Goal: Information Seeking & Learning: Learn about a topic

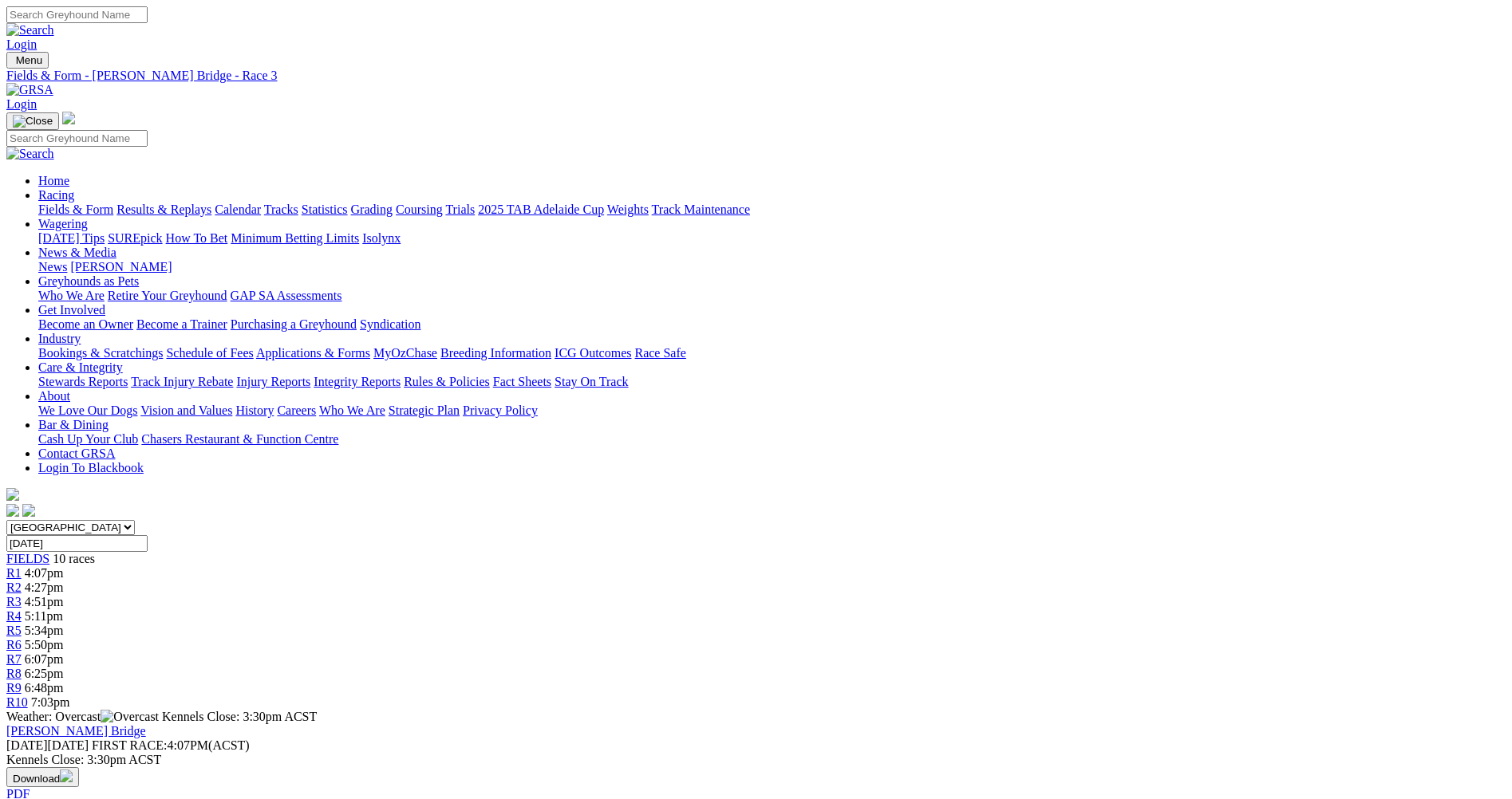
click at [113, 202] on link "Fields & Form" at bounding box center [75, 209] width 75 height 13
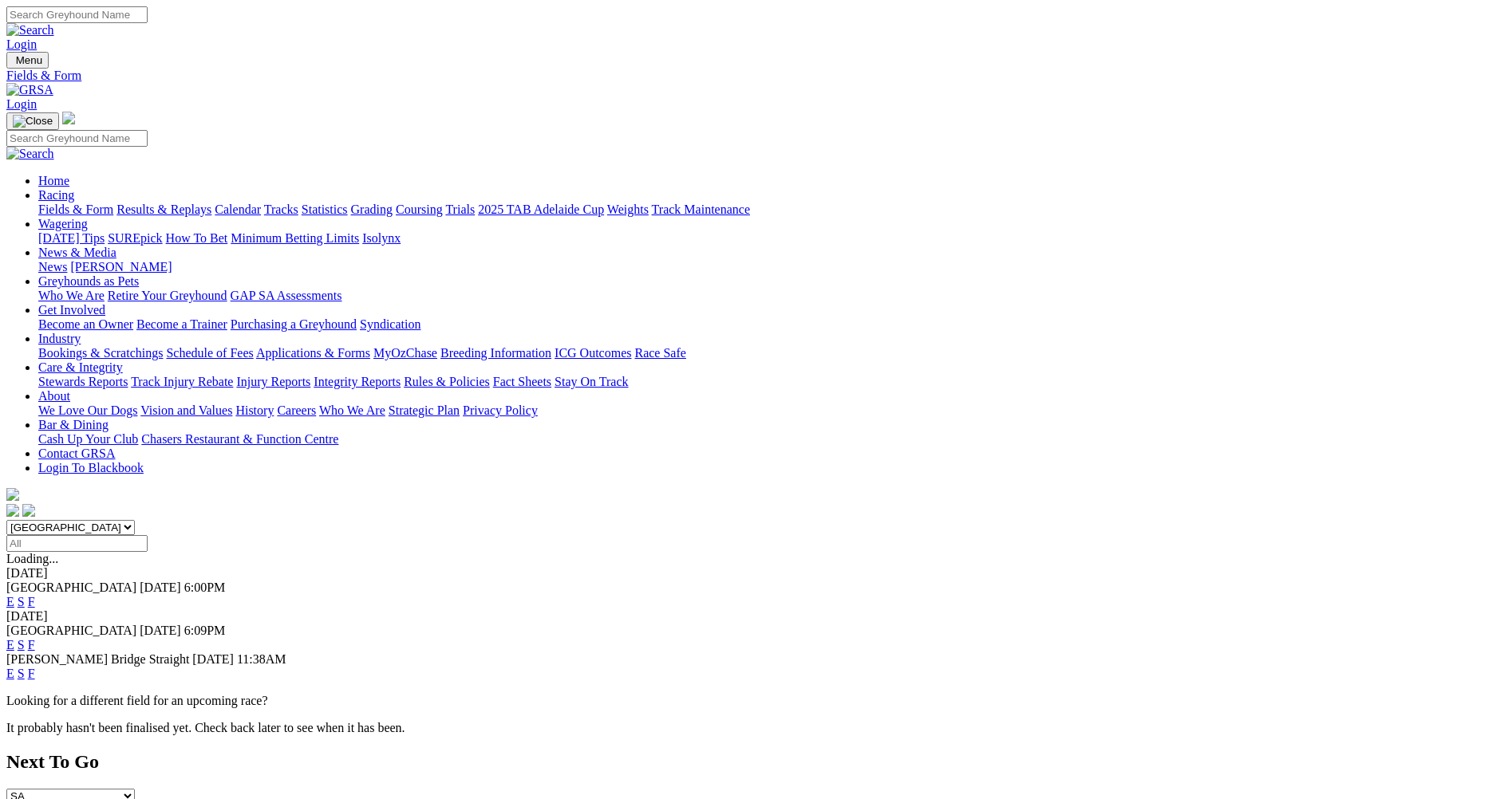
click at [14, 667] on link "E" at bounding box center [11, 673] width 8 height 13
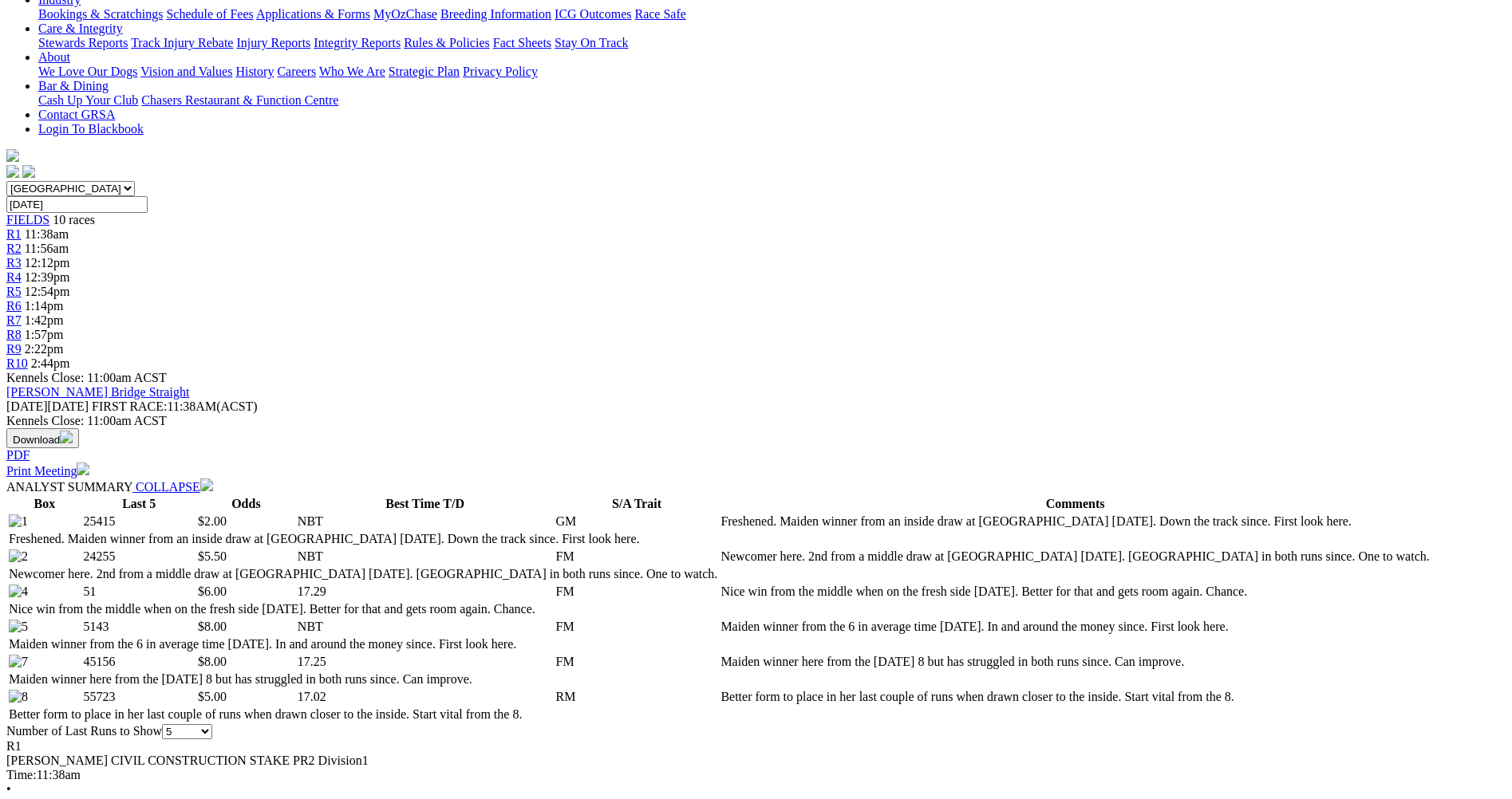
scroll to position [398, 0]
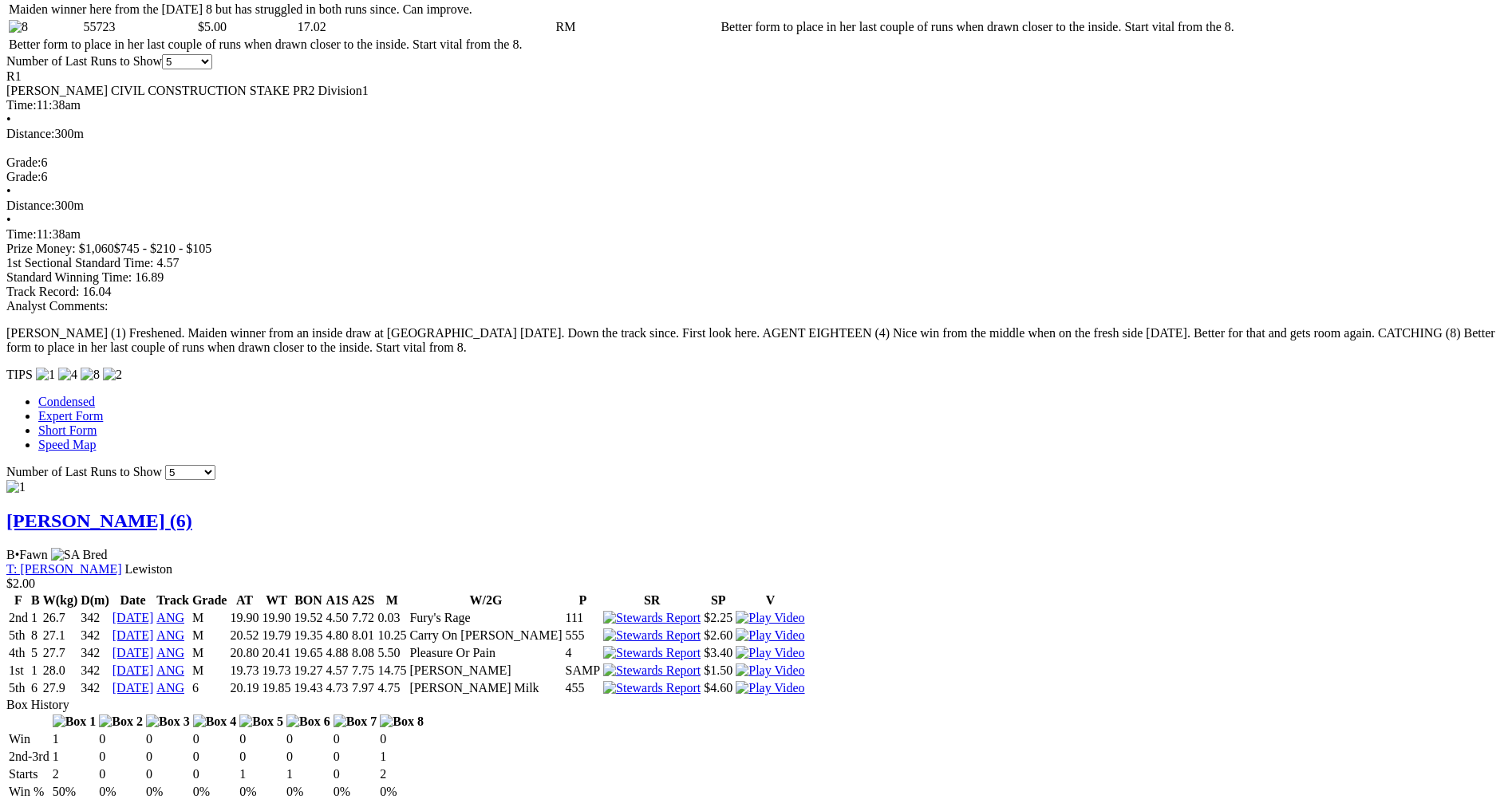
scroll to position [1036, 0]
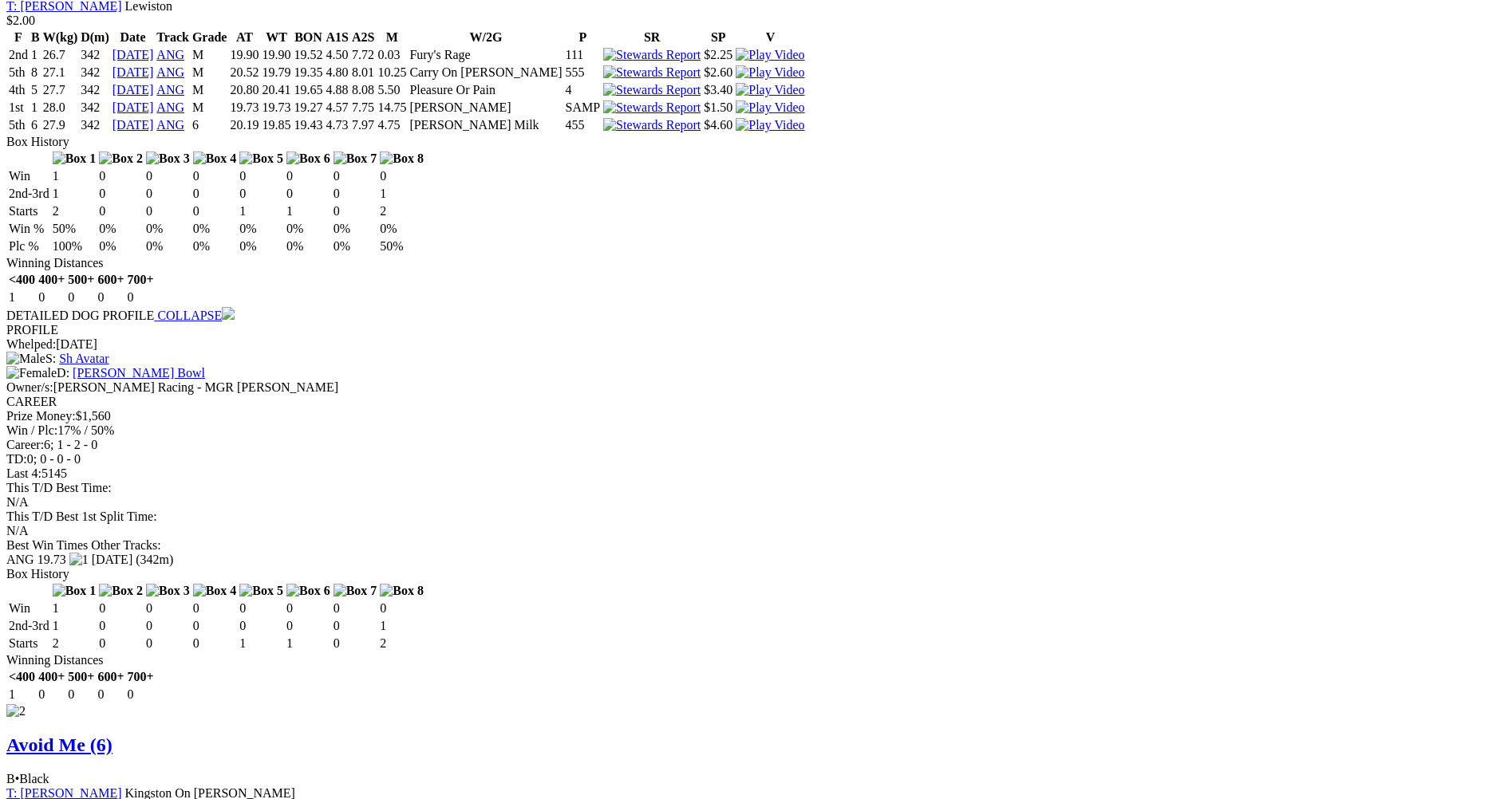
scroll to position [1595, 0]
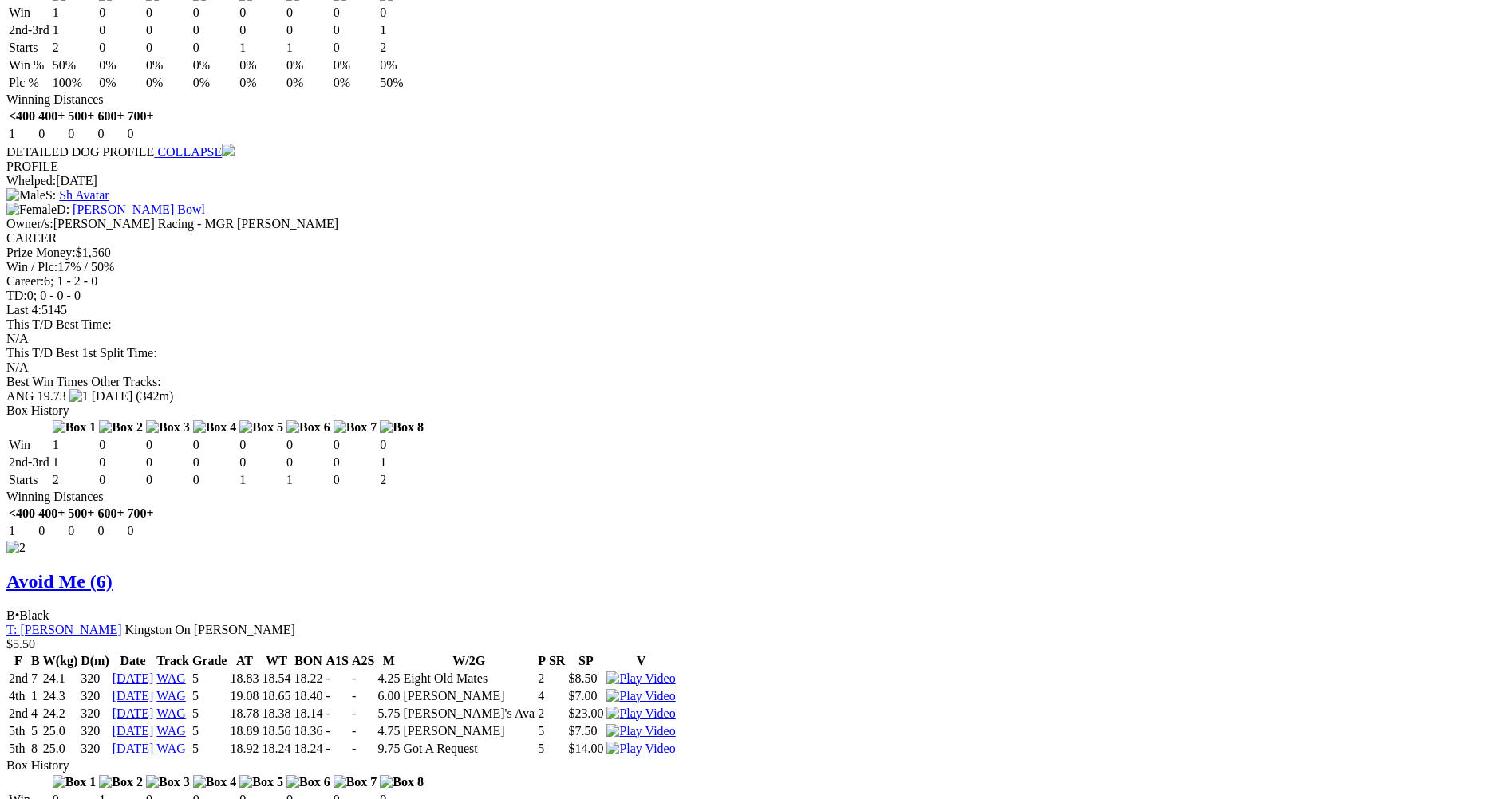
scroll to position [1833, 0]
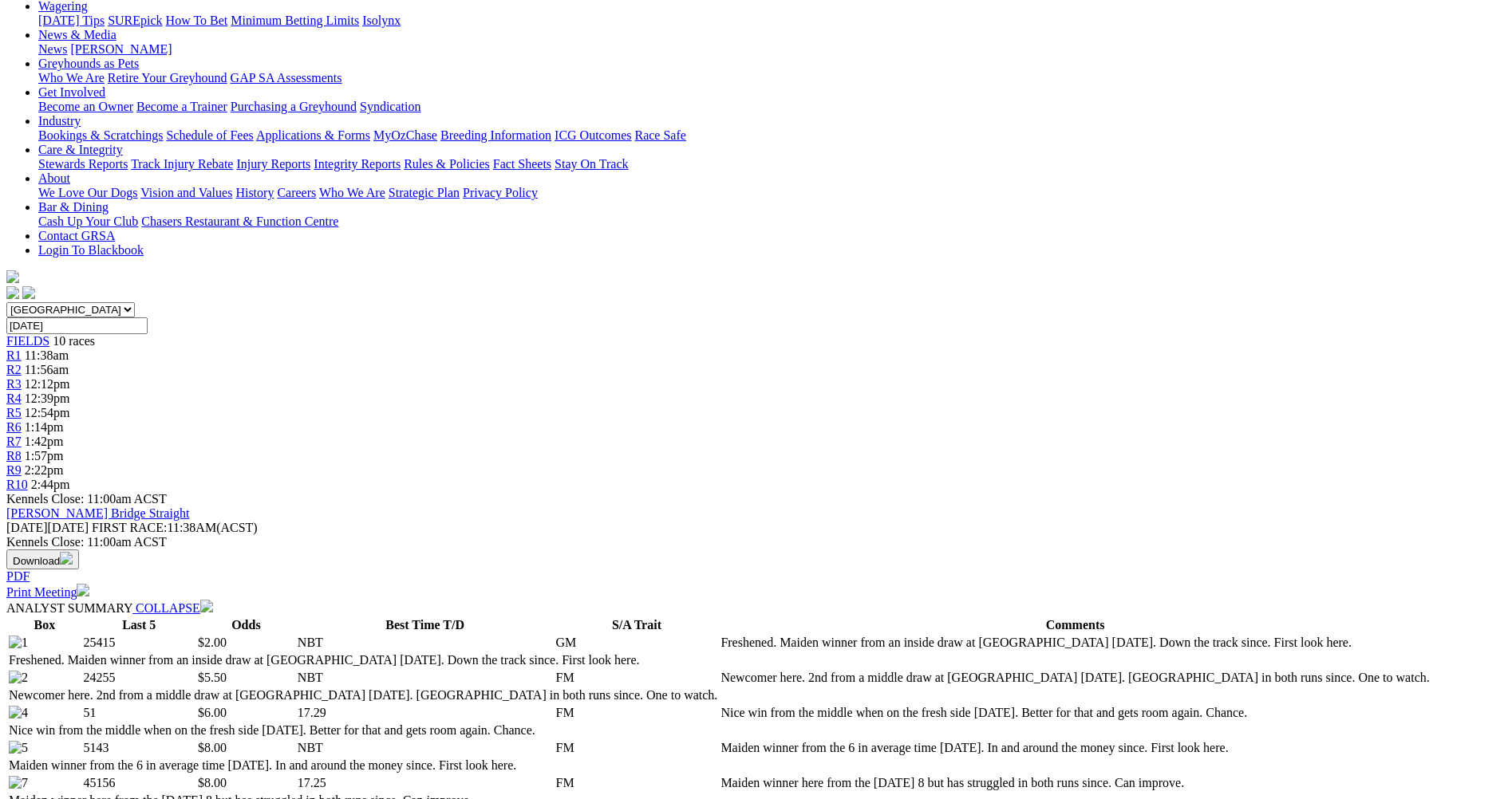
scroll to position [0, 0]
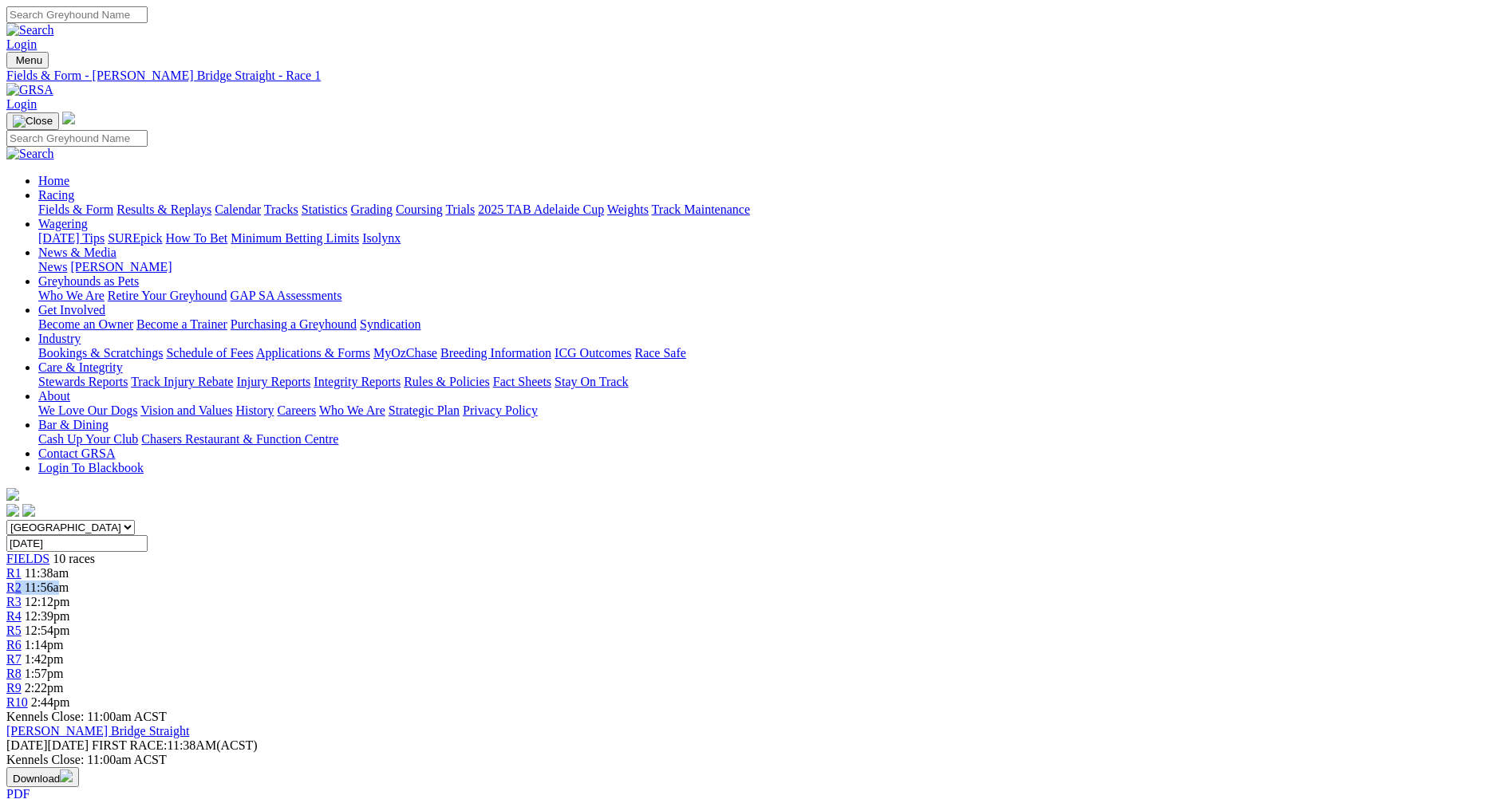
click at [494, 581] on div "R2 11:56am" at bounding box center [756, 587] width 1499 height 14
click at [21, 581] on link "R2" at bounding box center [14, 587] width 15 height 13
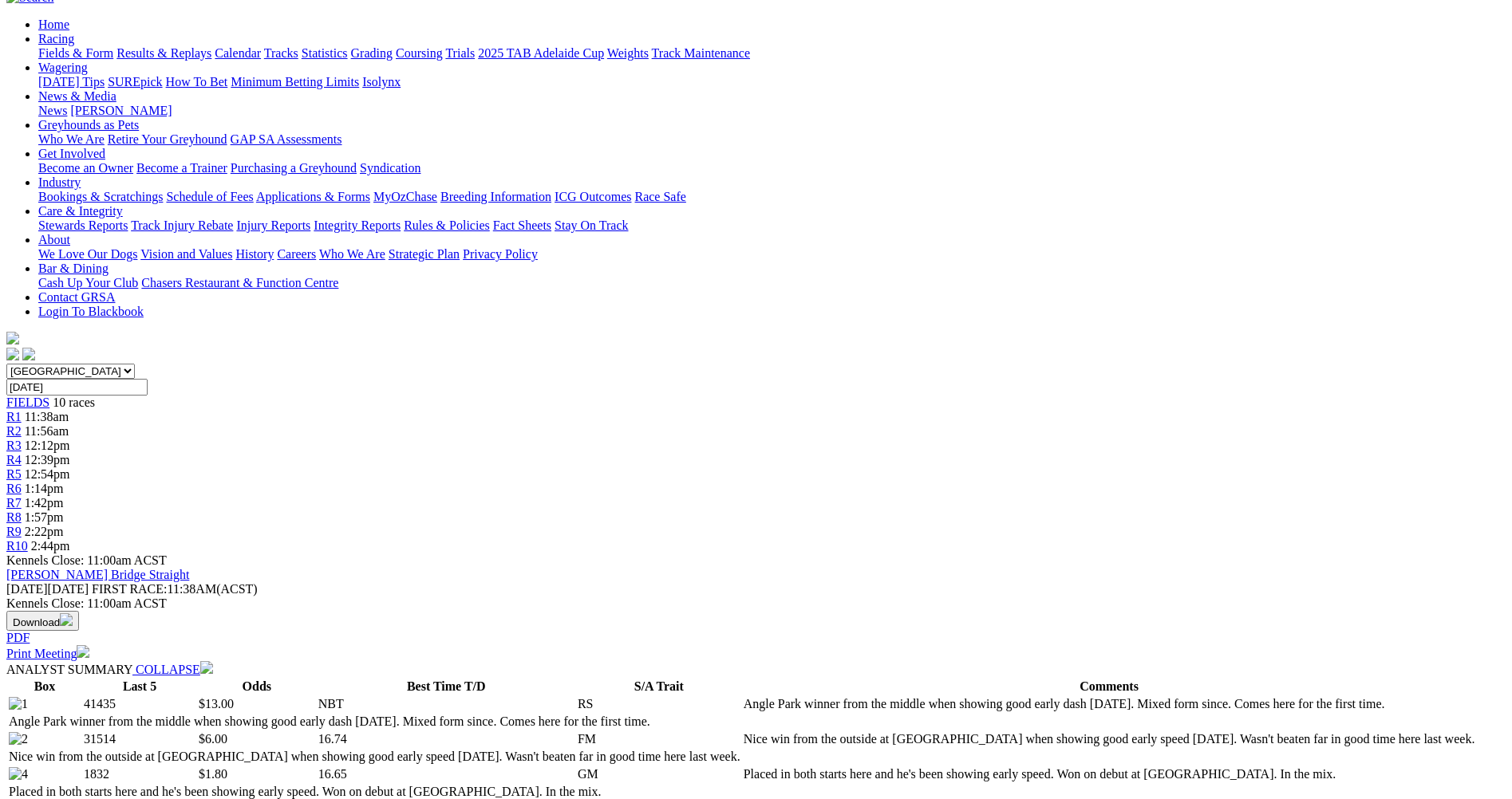
scroll to position [159, 0]
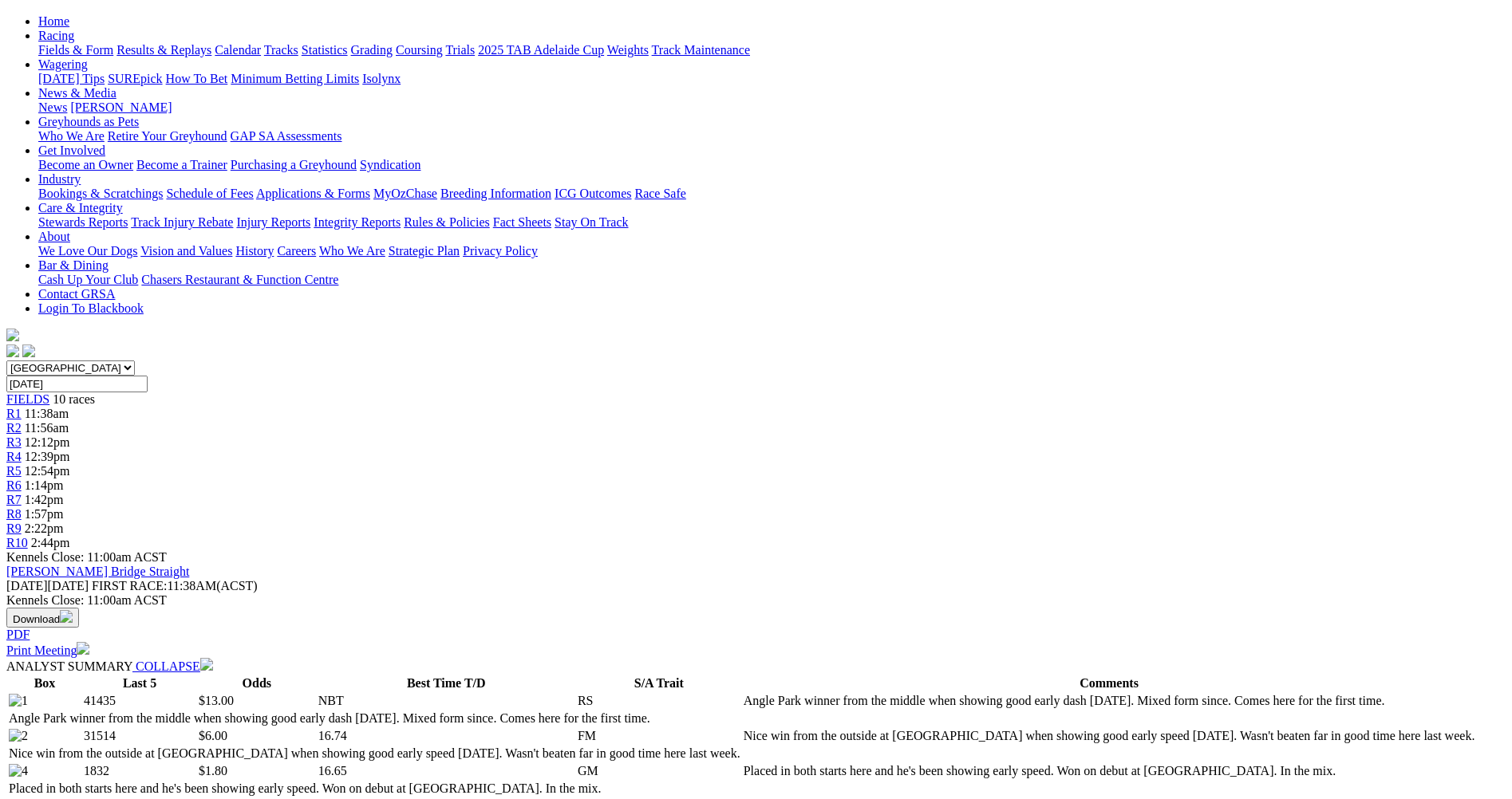
click at [21, 407] on span "R1" at bounding box center [14, 413] width 15 height 13
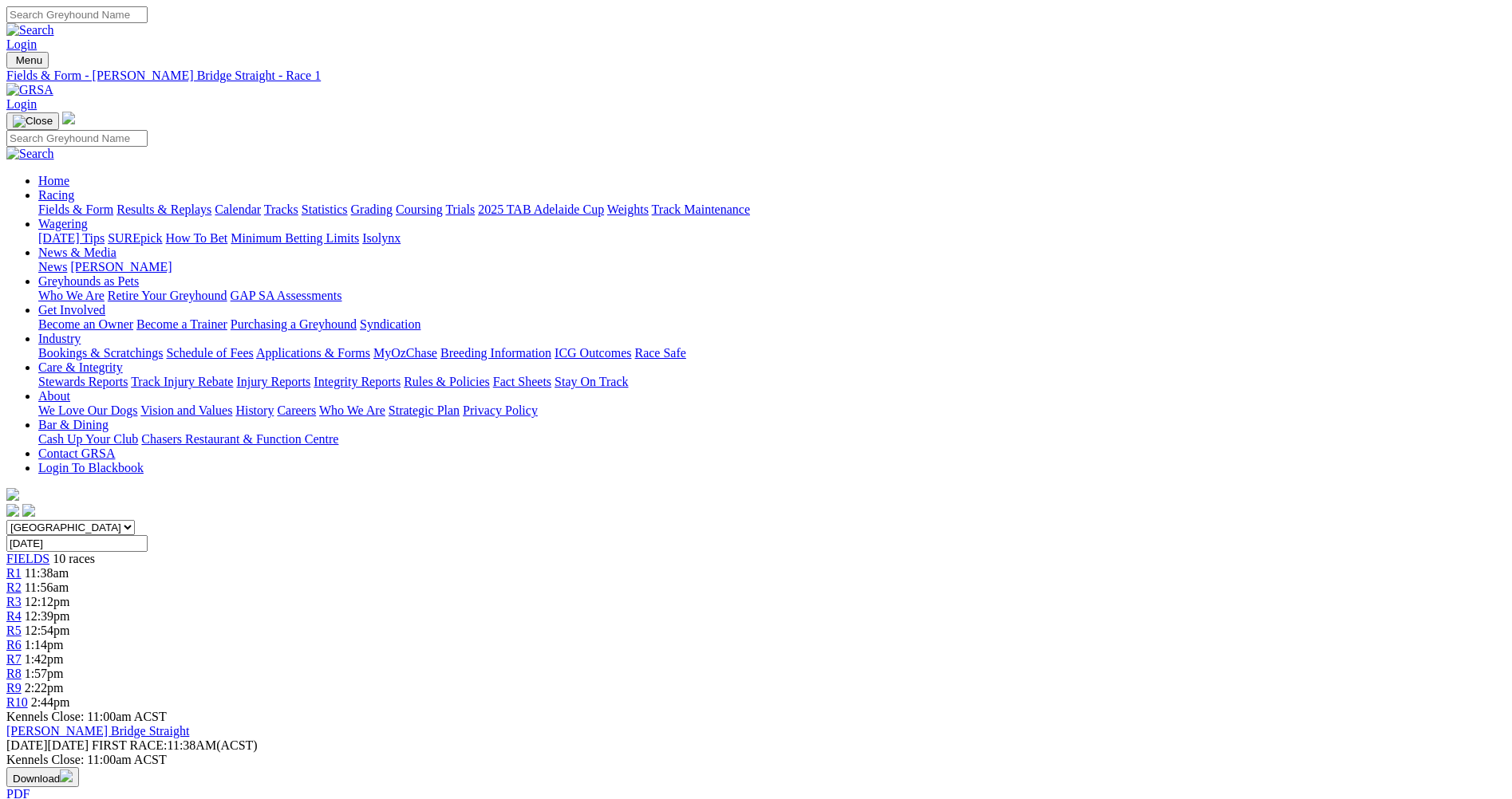
click at [21, 581] on span "R2" at bounding box center [14, 587] width 15 height 13
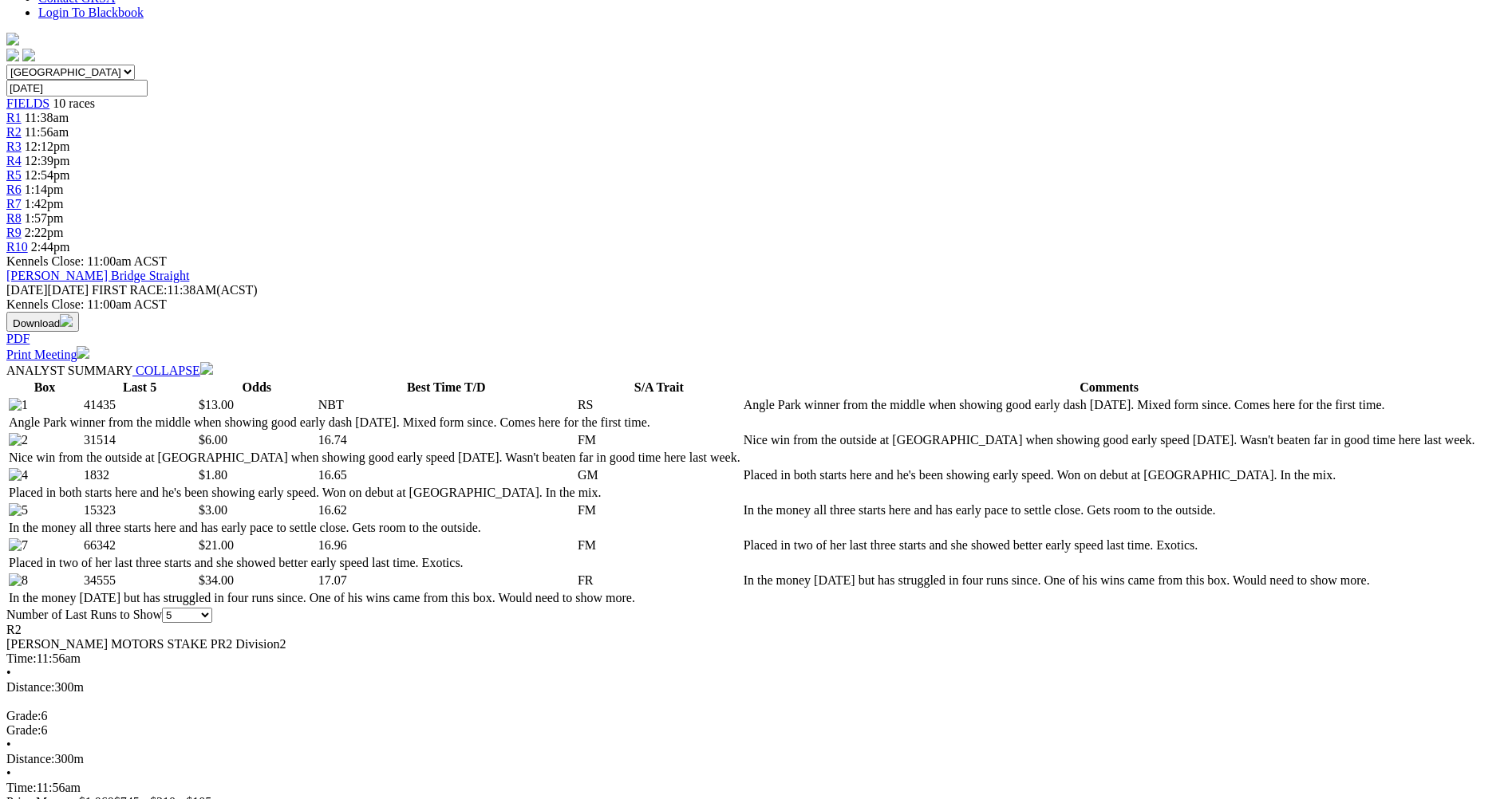
scroll to position [478, 0]
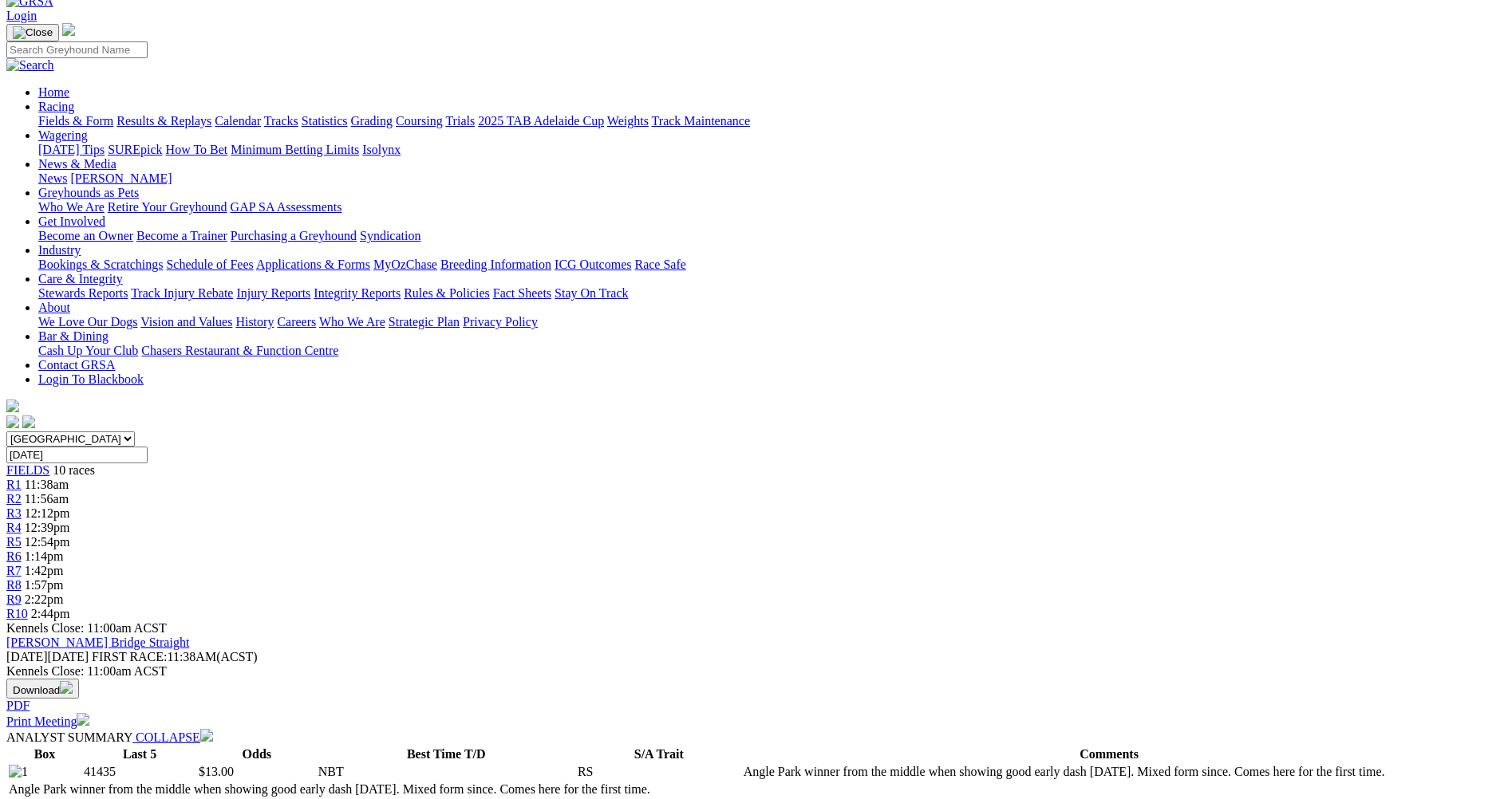
scroll to position [79, 0]
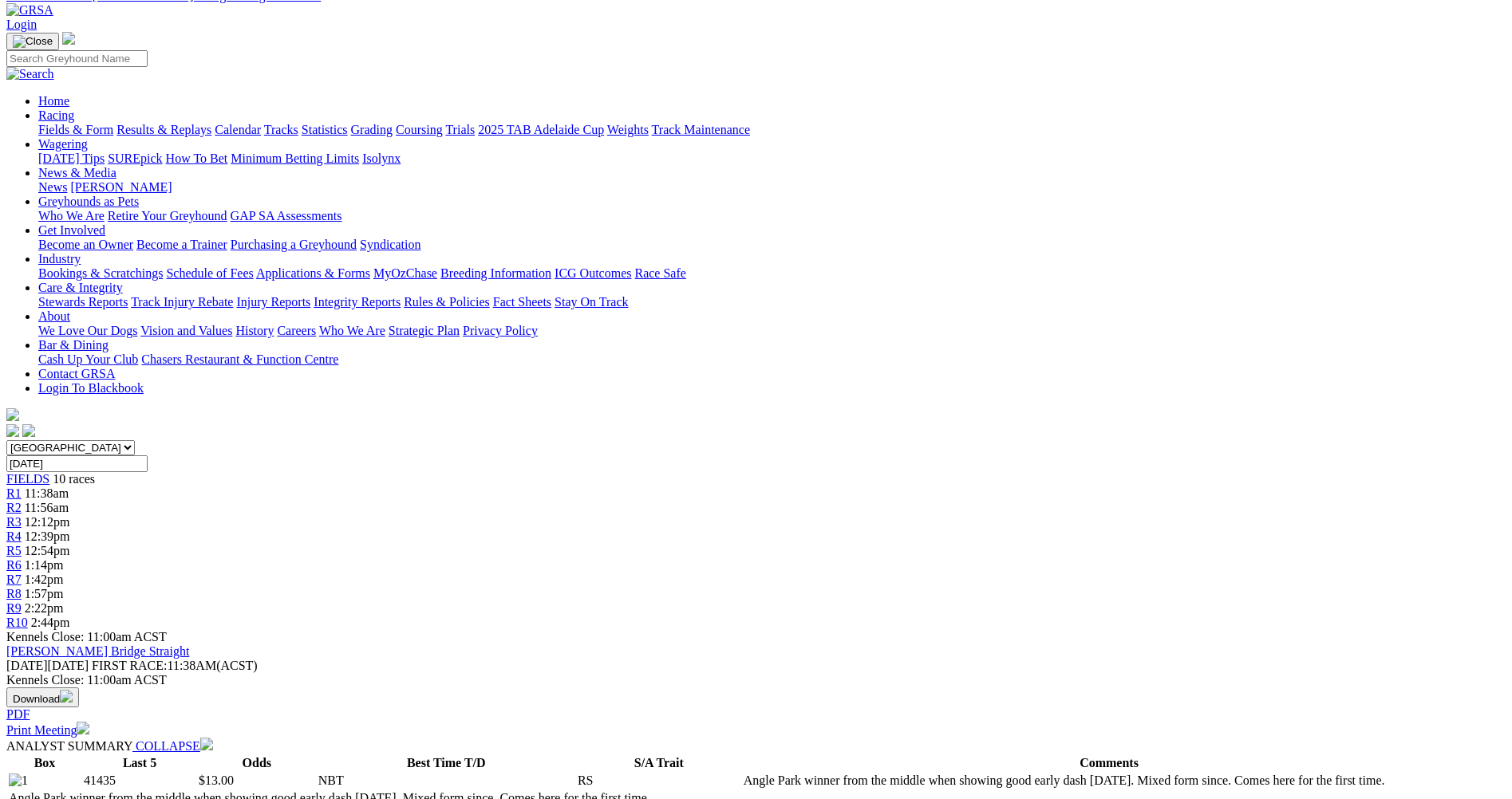
click at [70, 515] on span "12:12pm" at bounding box center [47, 521] width 45 height 13
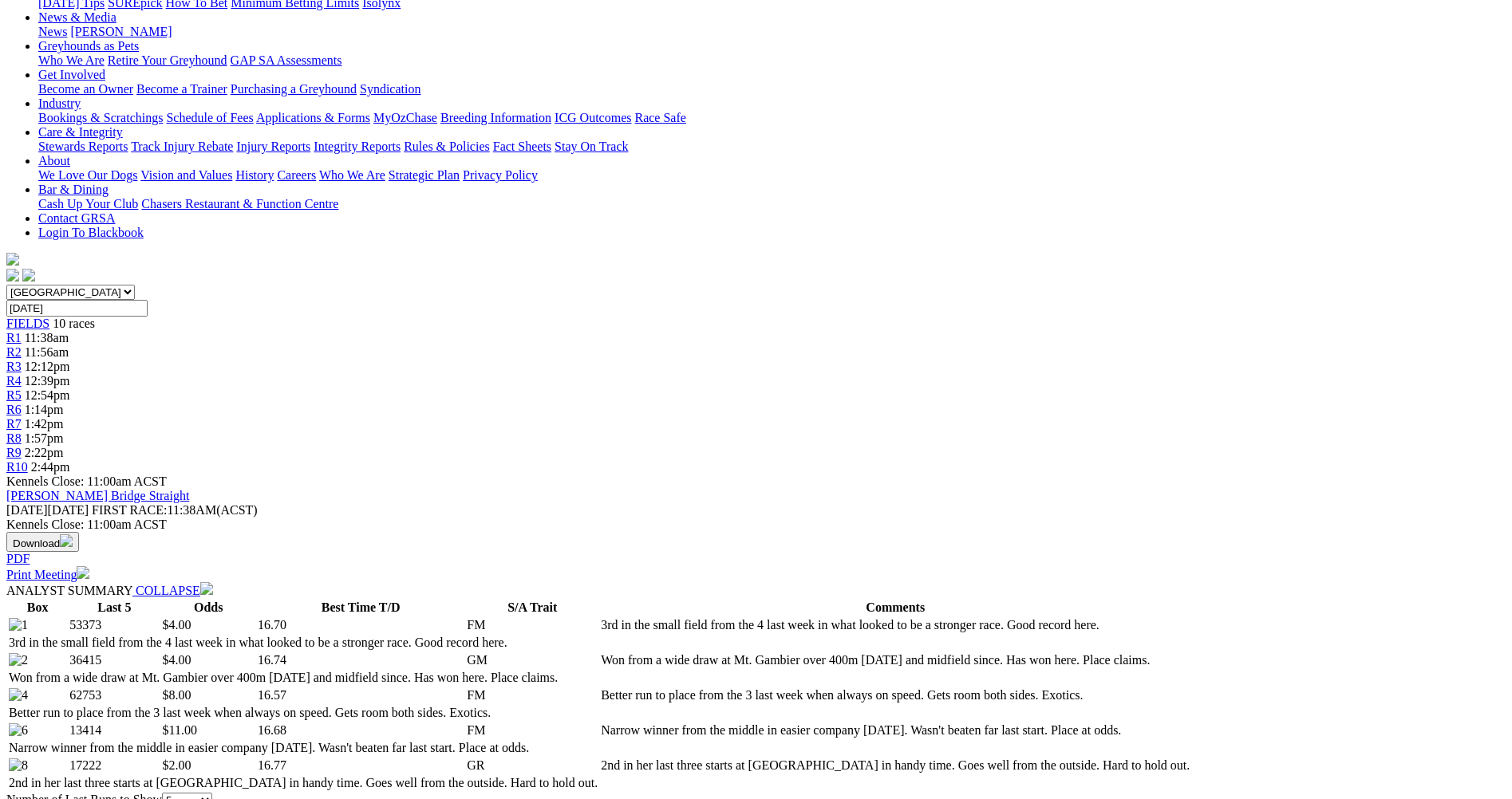
scroll to position [239, 0]
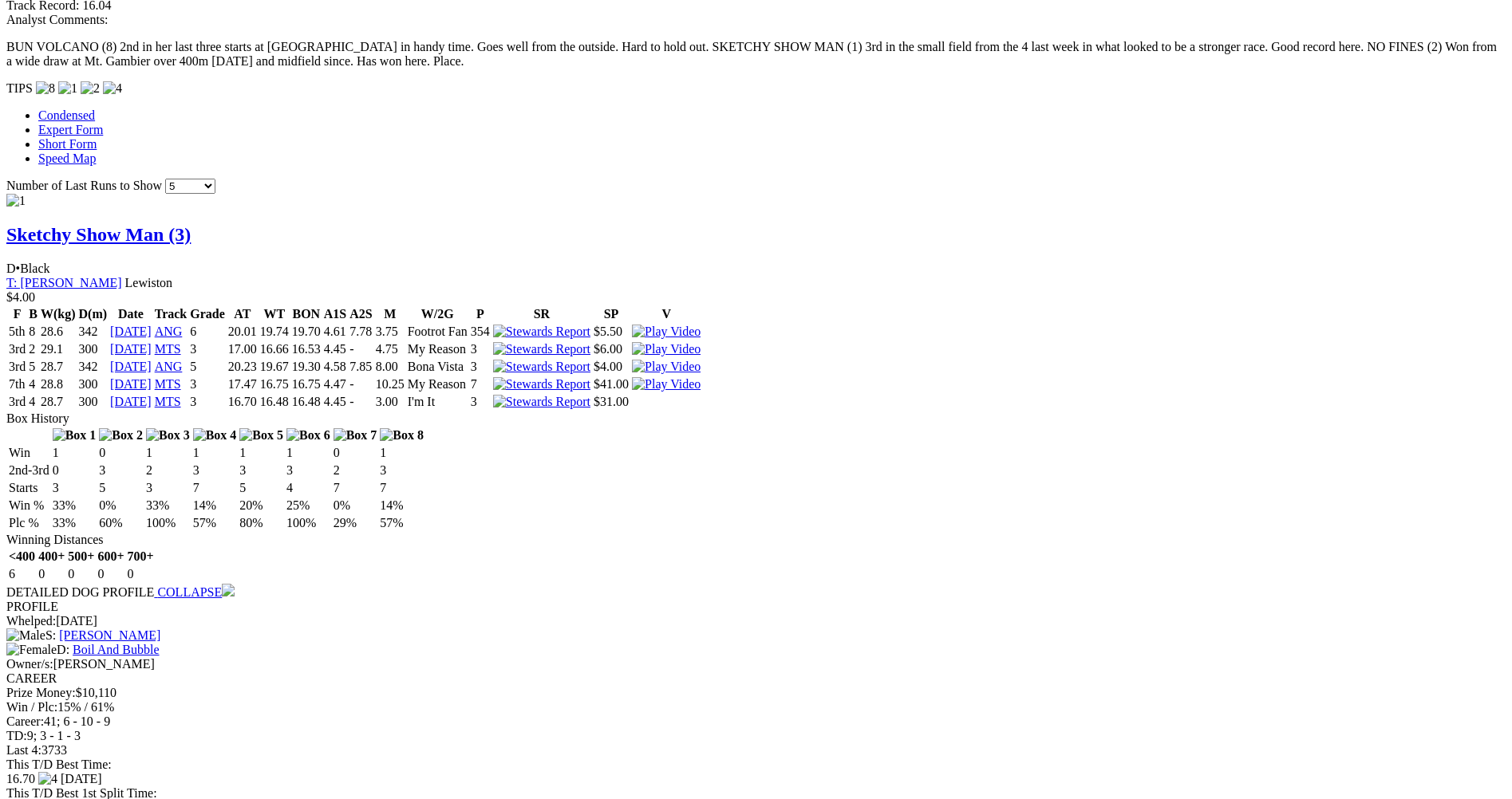
scroll to position [1355, 0]
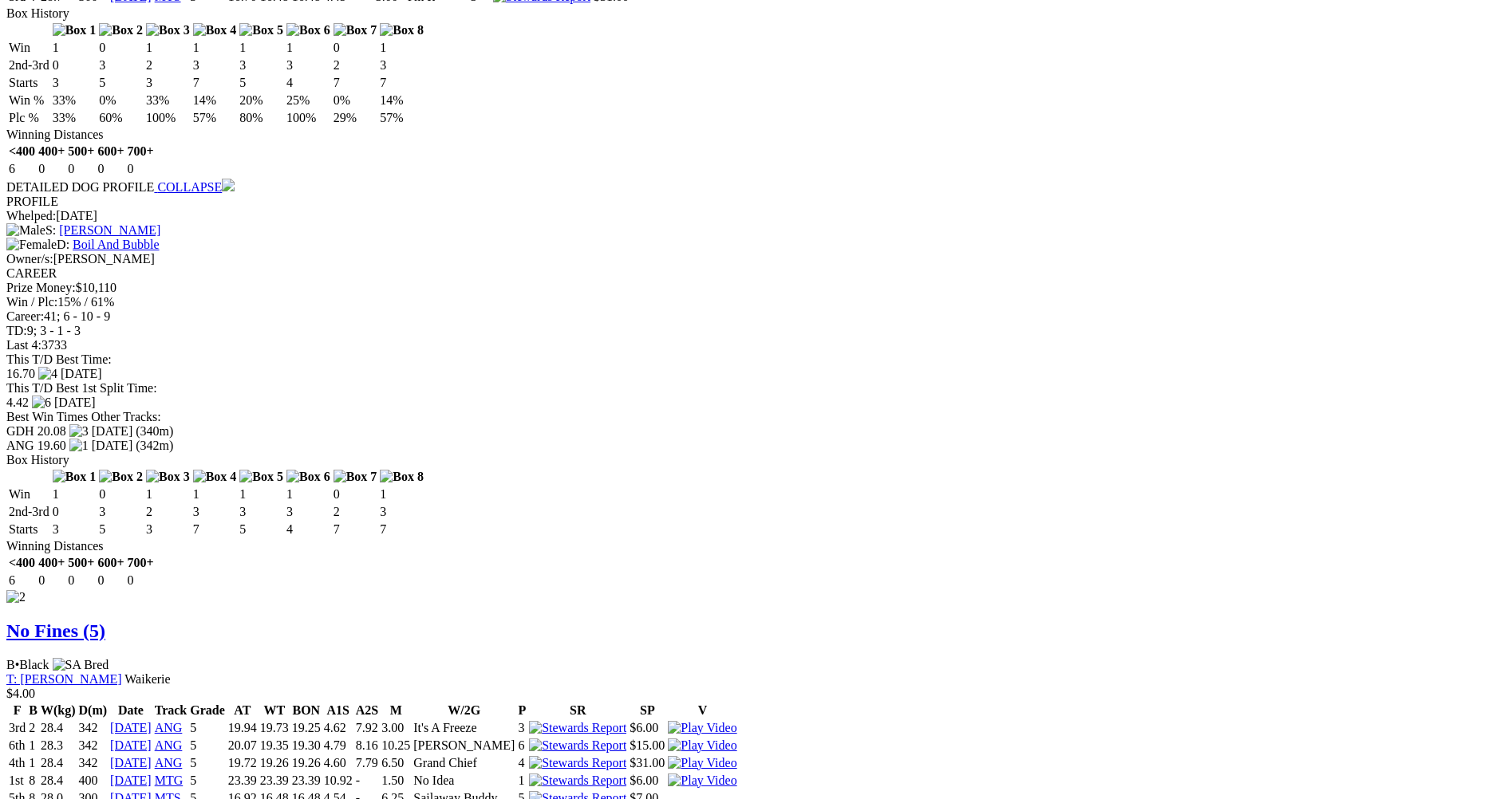
scroll to position [1674, 0]
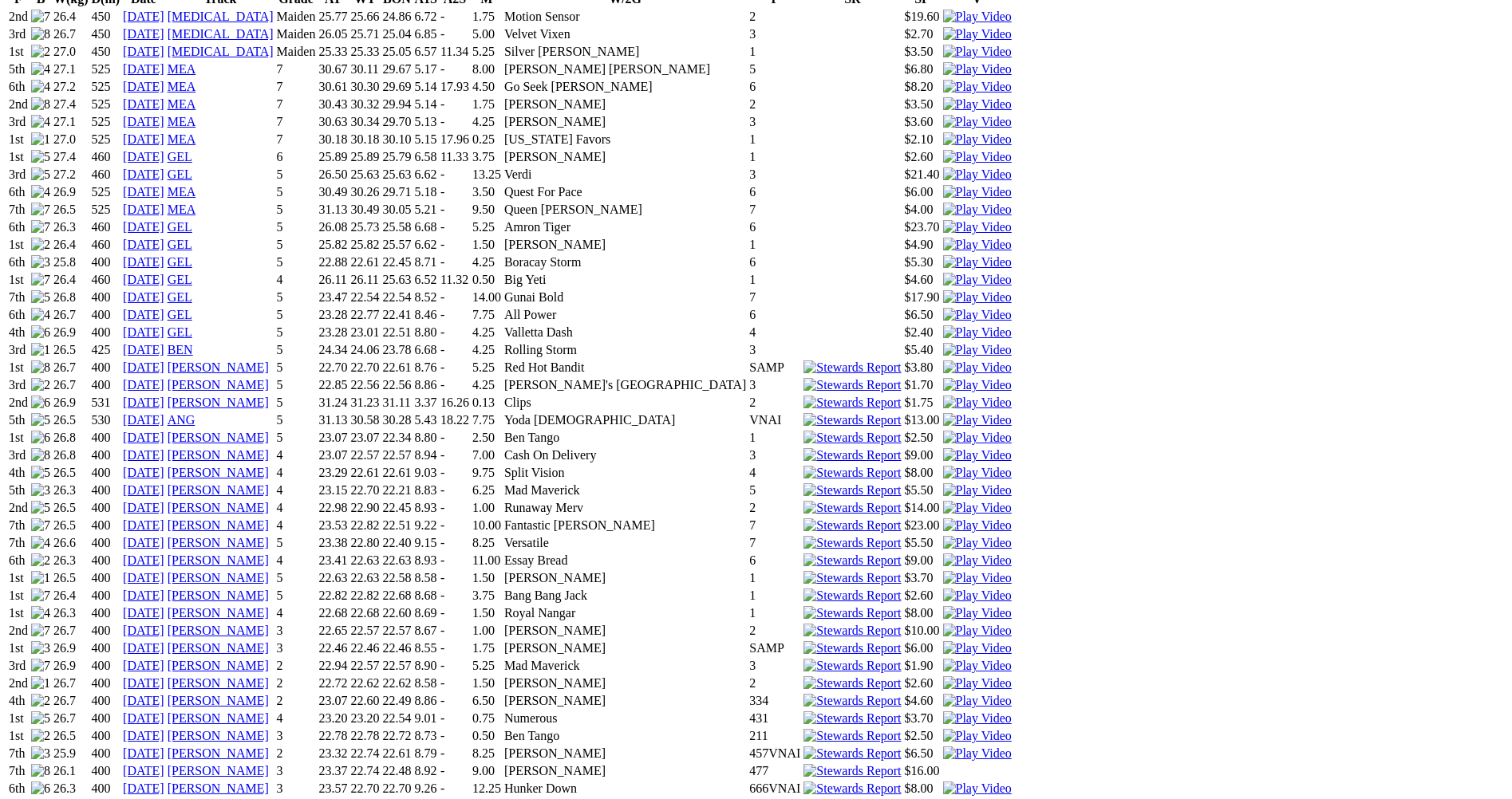
scroll to position [1276, 0]
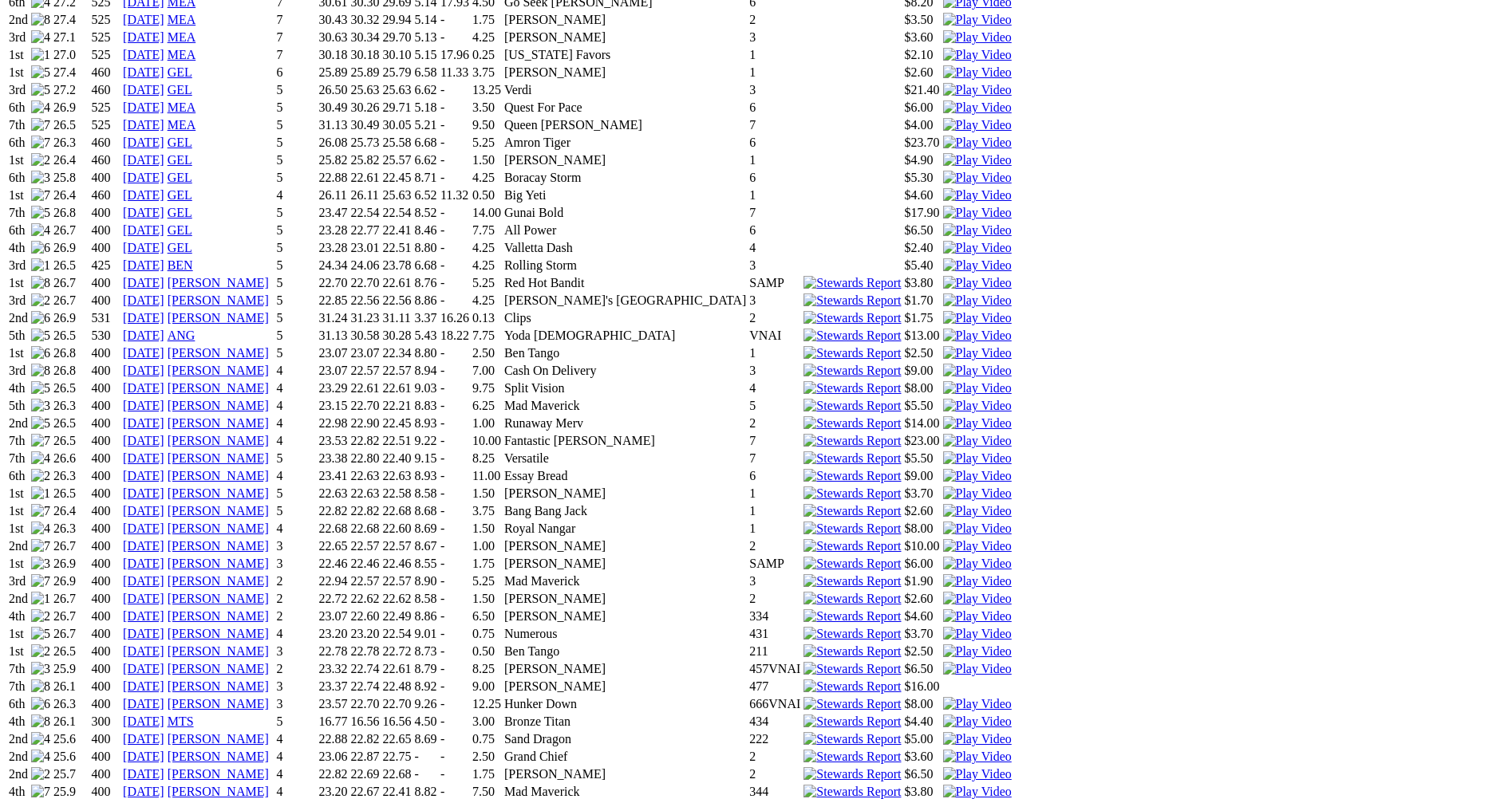
click at [988, 715] on img at bounding box center [977, 721] width 69 height 14
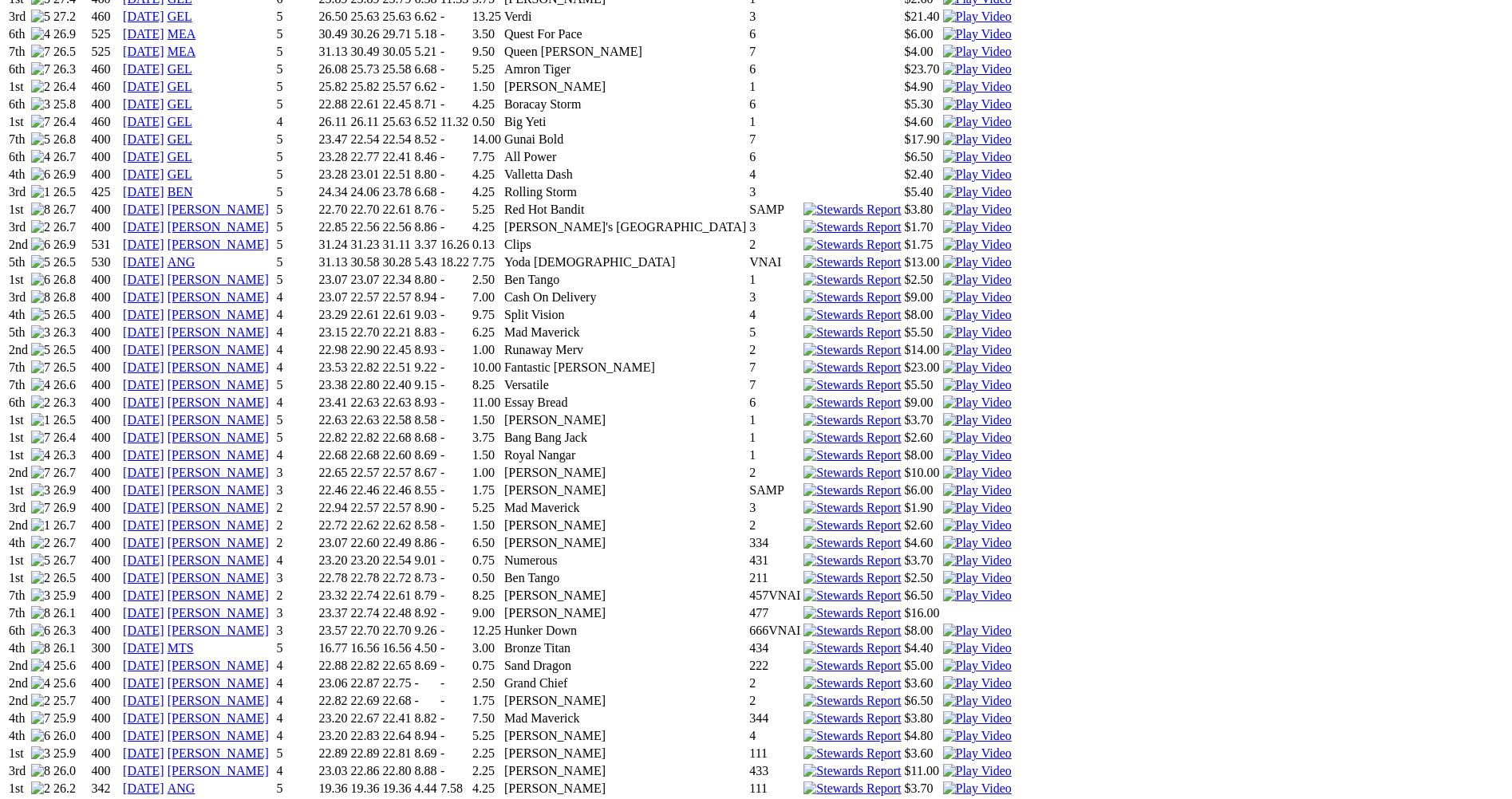
scroll to position [1355, 0]
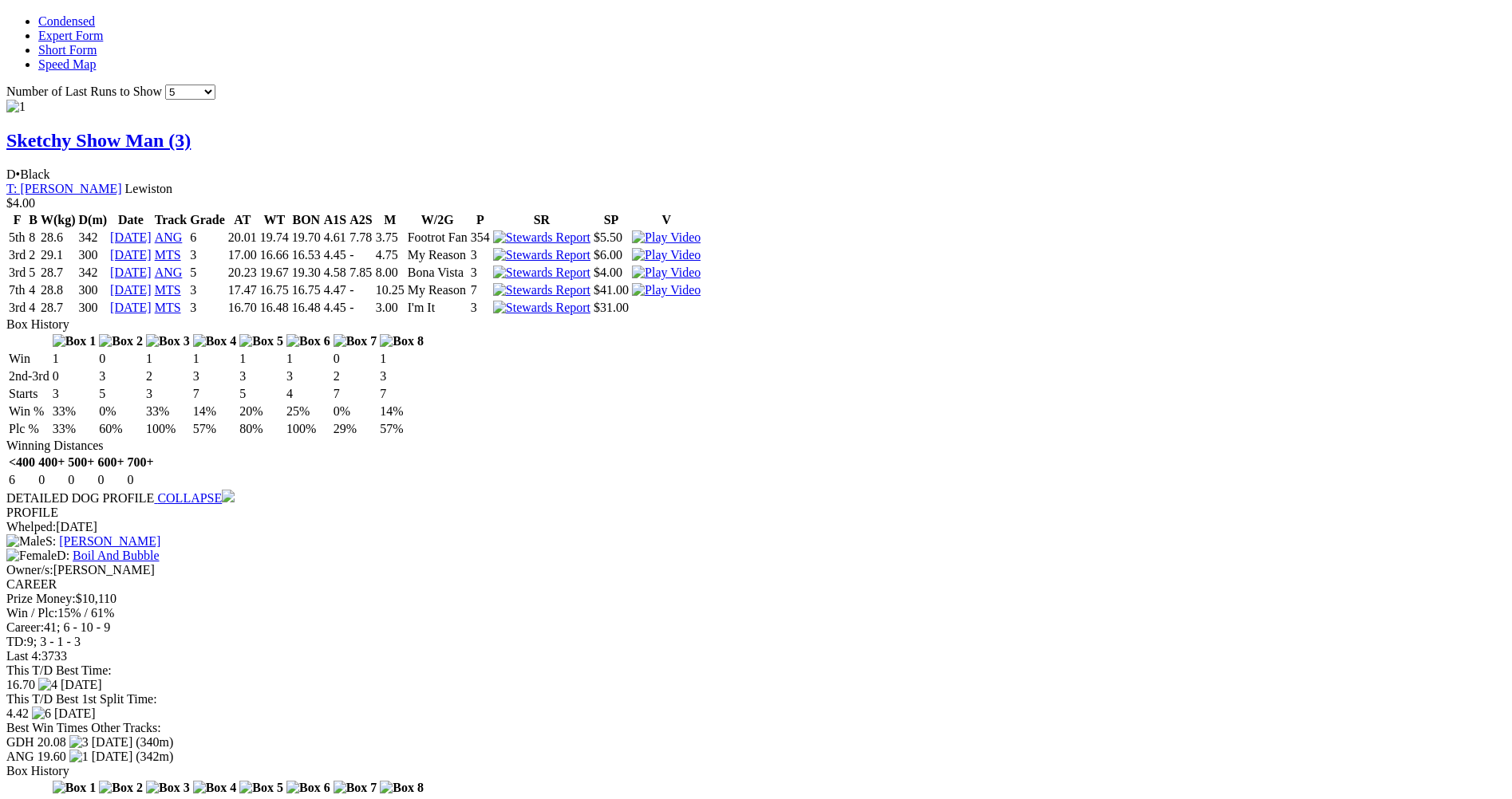
scroll to position [1435, 0]
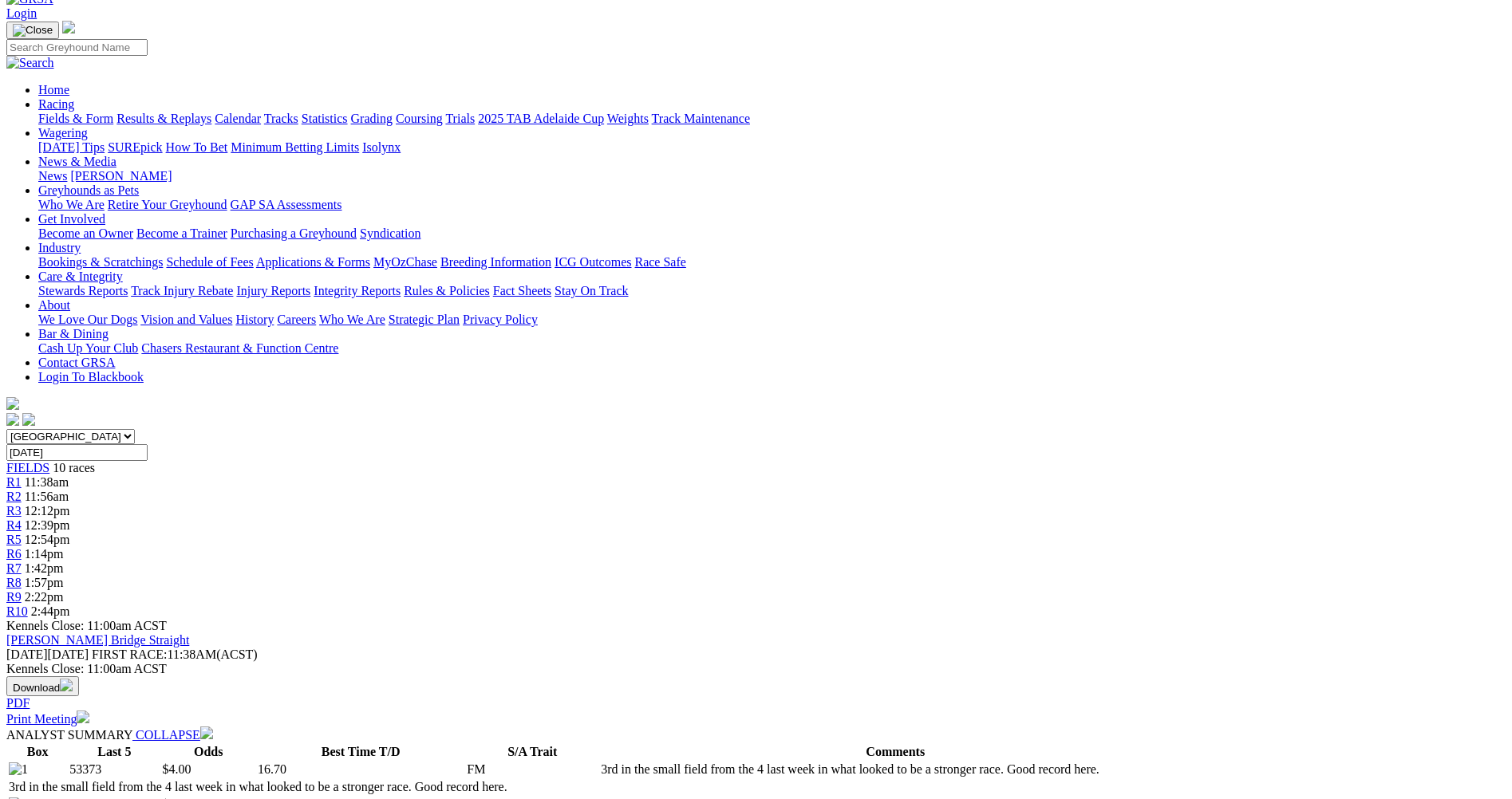
scroll to position [79, 0]
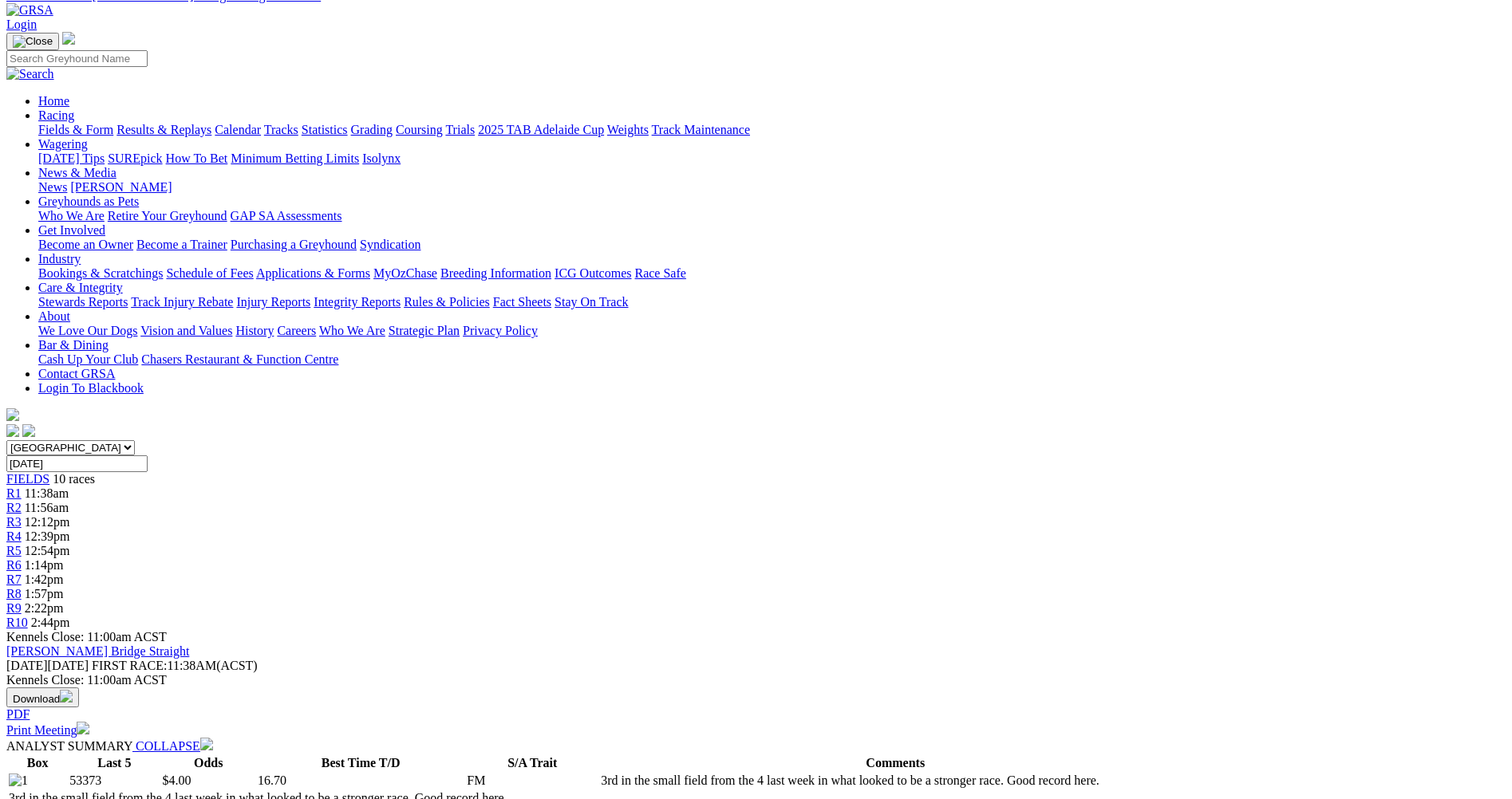
click at [21, 530] on link "R4" at bounding box center [14, 536] width 15 height 13
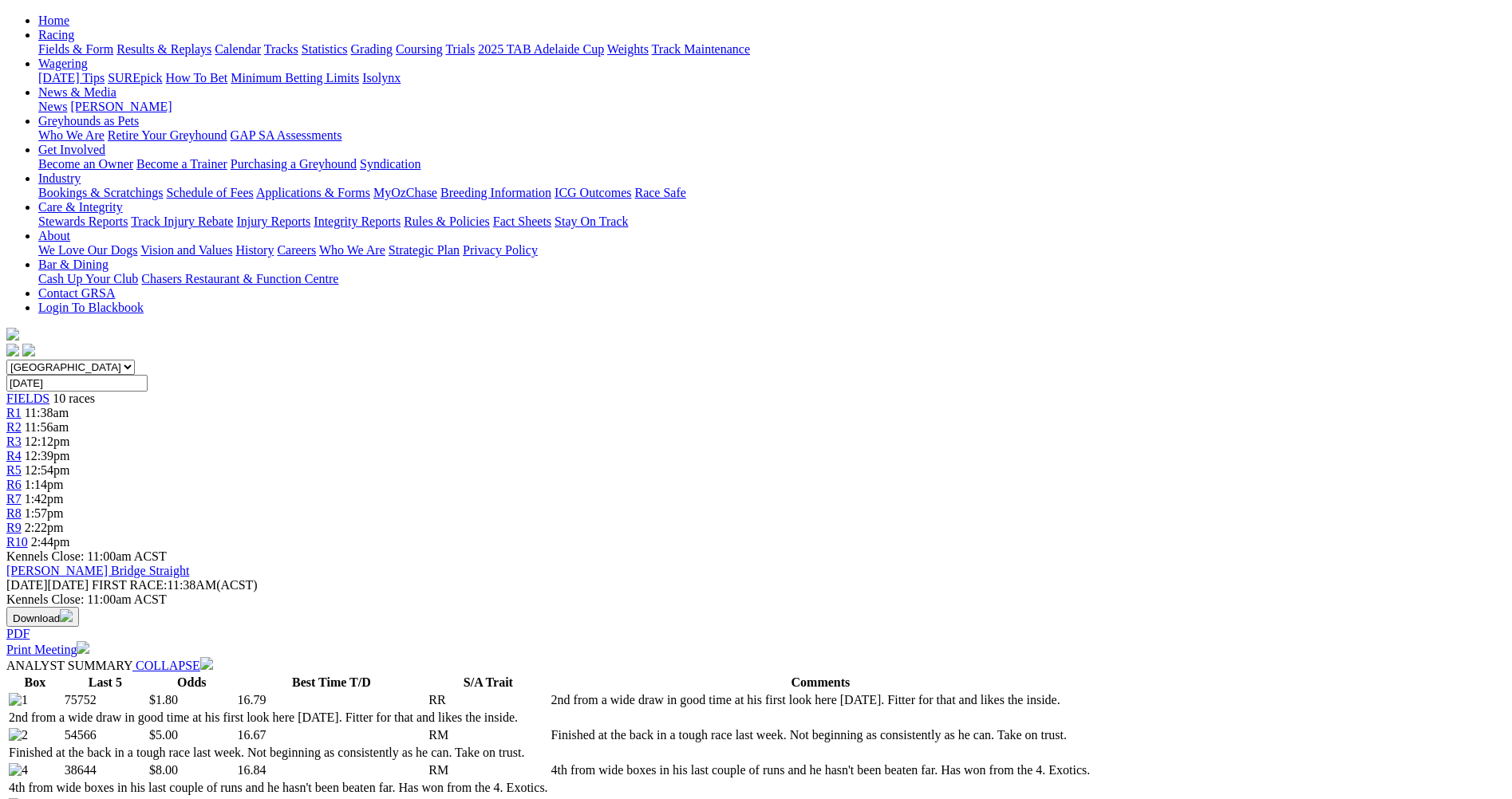
scroll to position [159, 0]
click at [21, 464] on span "R5" at bounding box center [14, 471] width 15 height 13
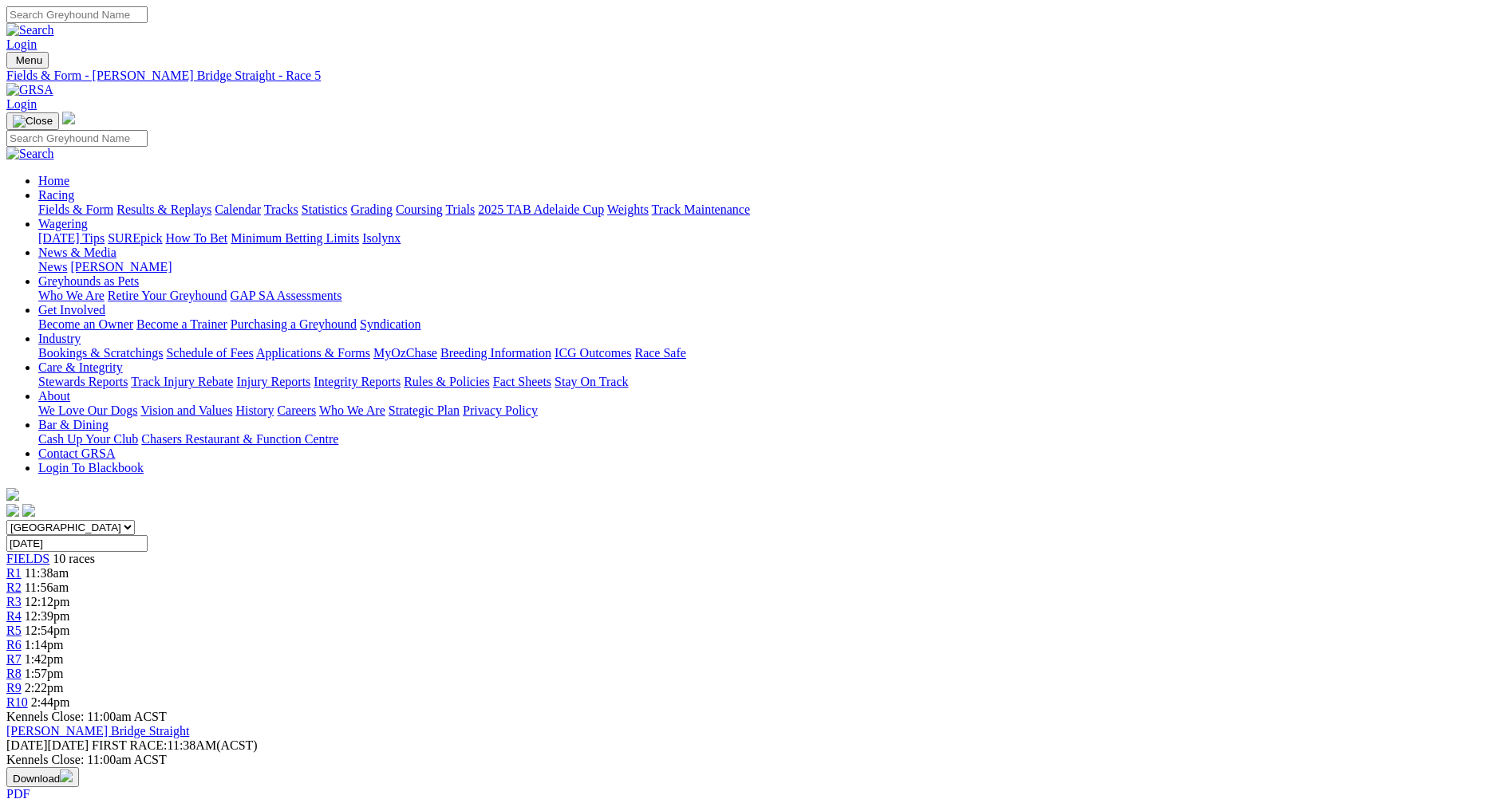
click at [21, 638] on span "R6" at bounding box center [14, 644] width 15 height 13
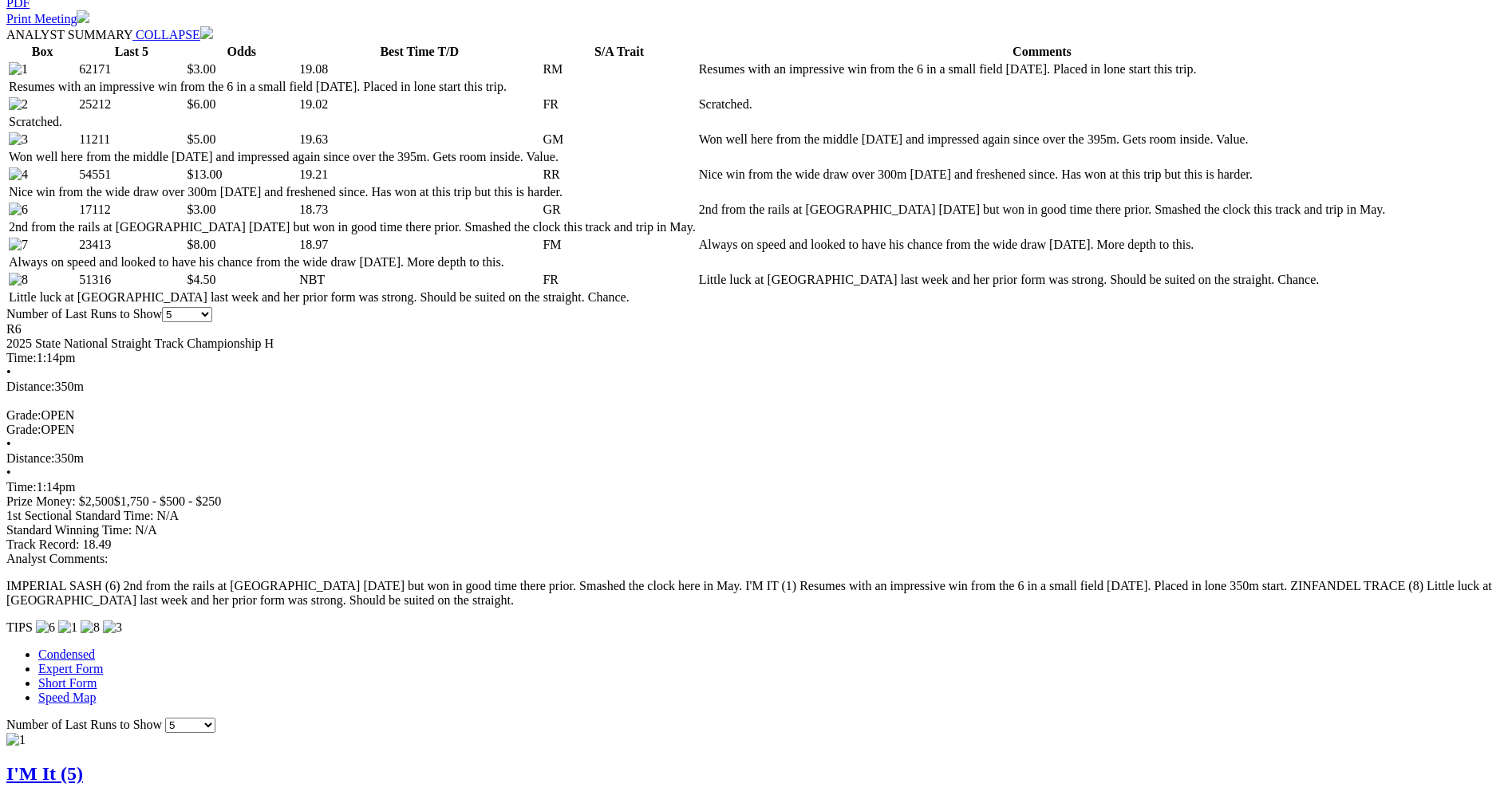
scroll to position [797, 0]
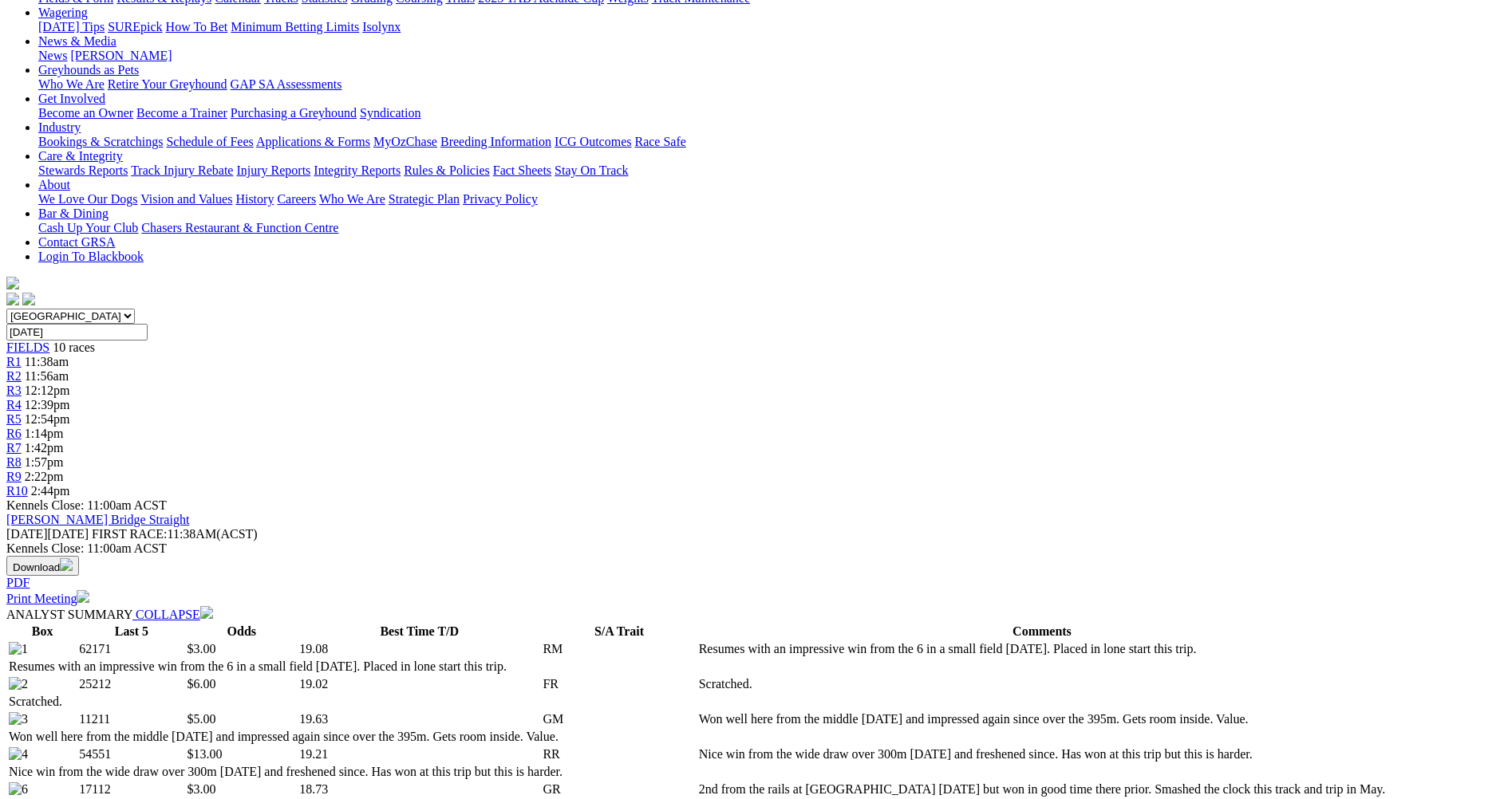
scroll to position [0, 0]
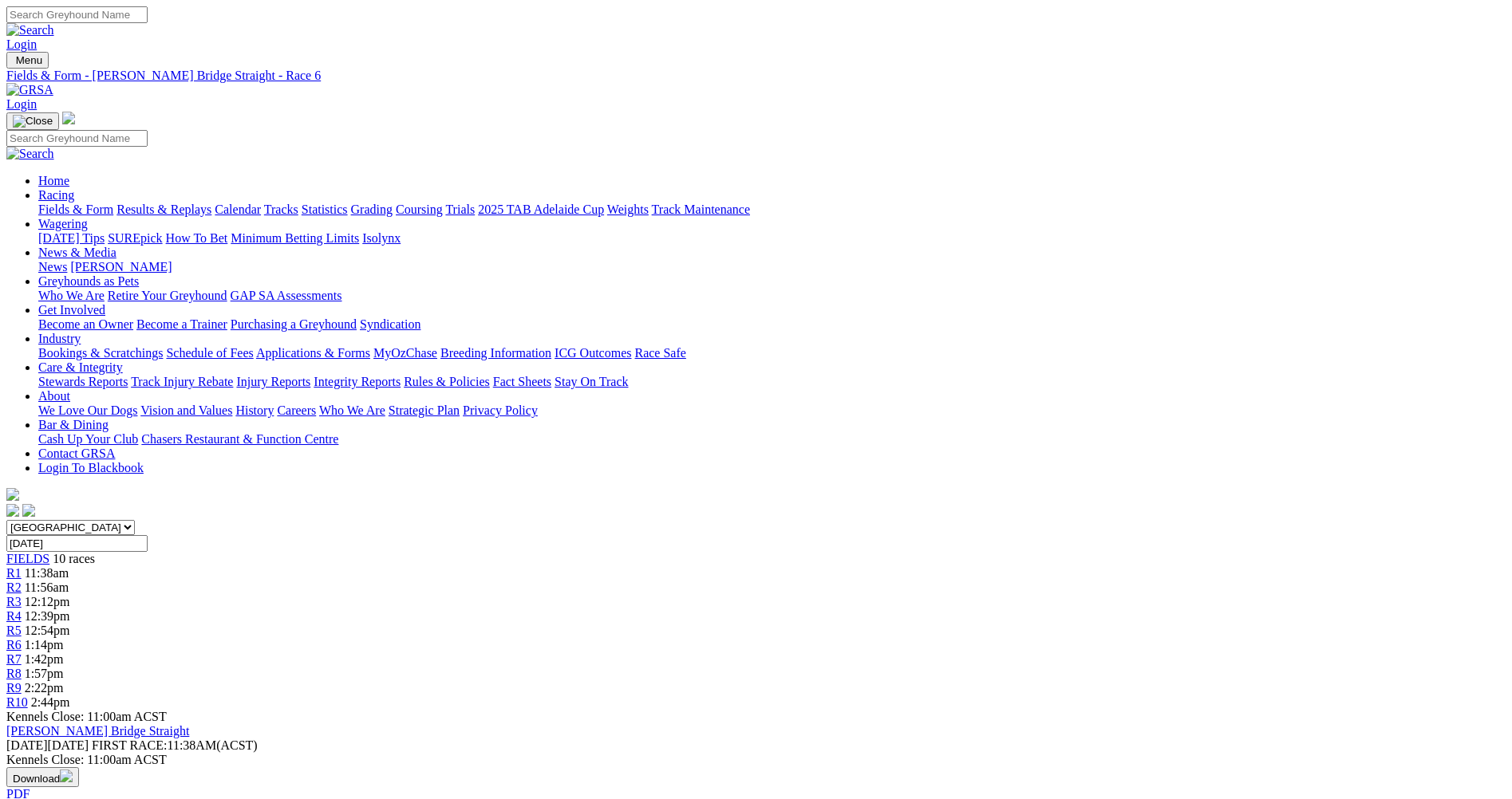
click at [944, 652] on div "R7 1:42pm" at bounding box center [756, 659] width 1499 height 14
click at [64, 667] on span "1:57pm" at bounding box center [44, 673] width 39 height 13
click at [21, 609] on span "R4" at bounding box center [14, 616] width 15 height 13
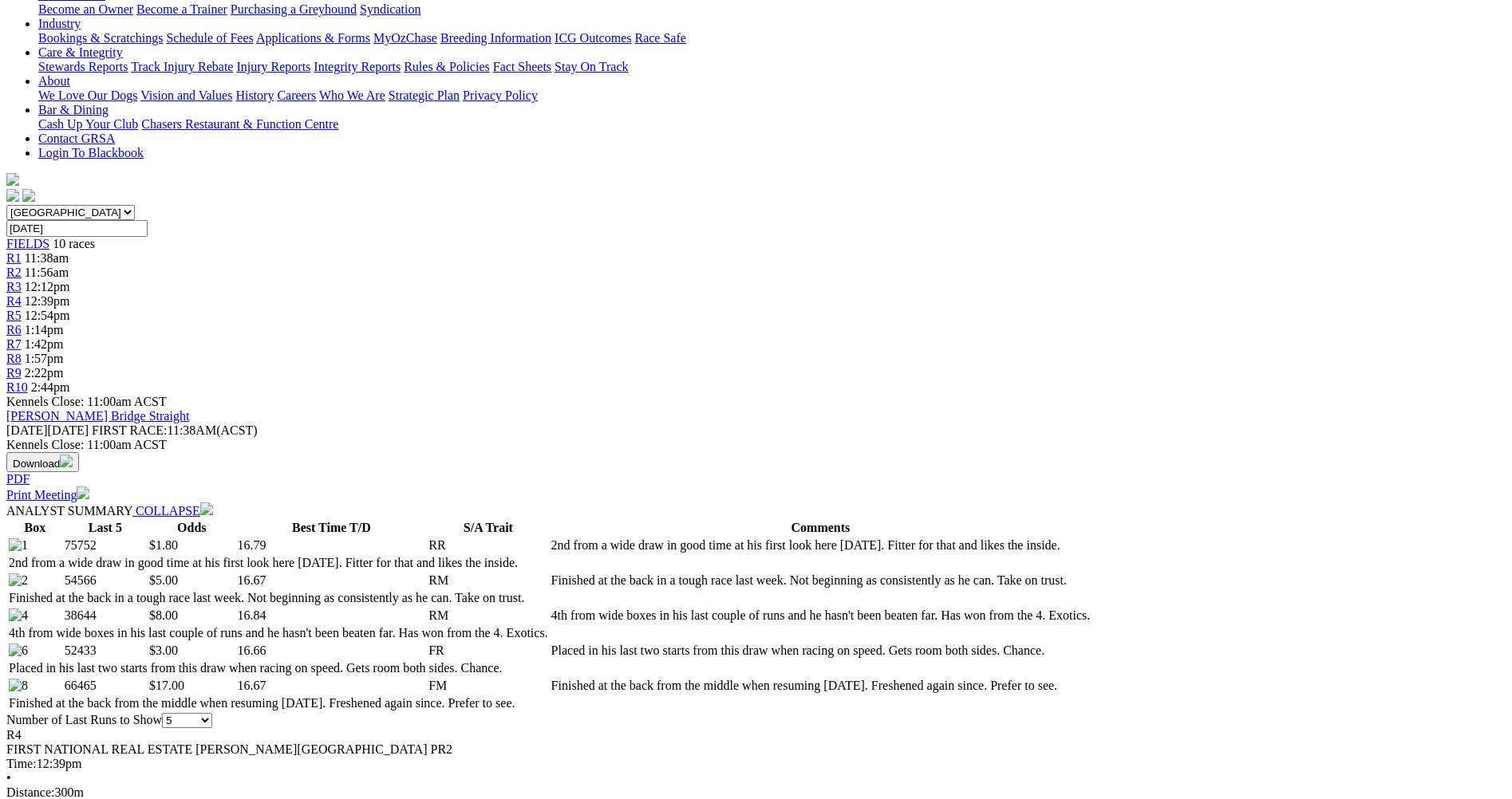
scroll to position [319, 0]
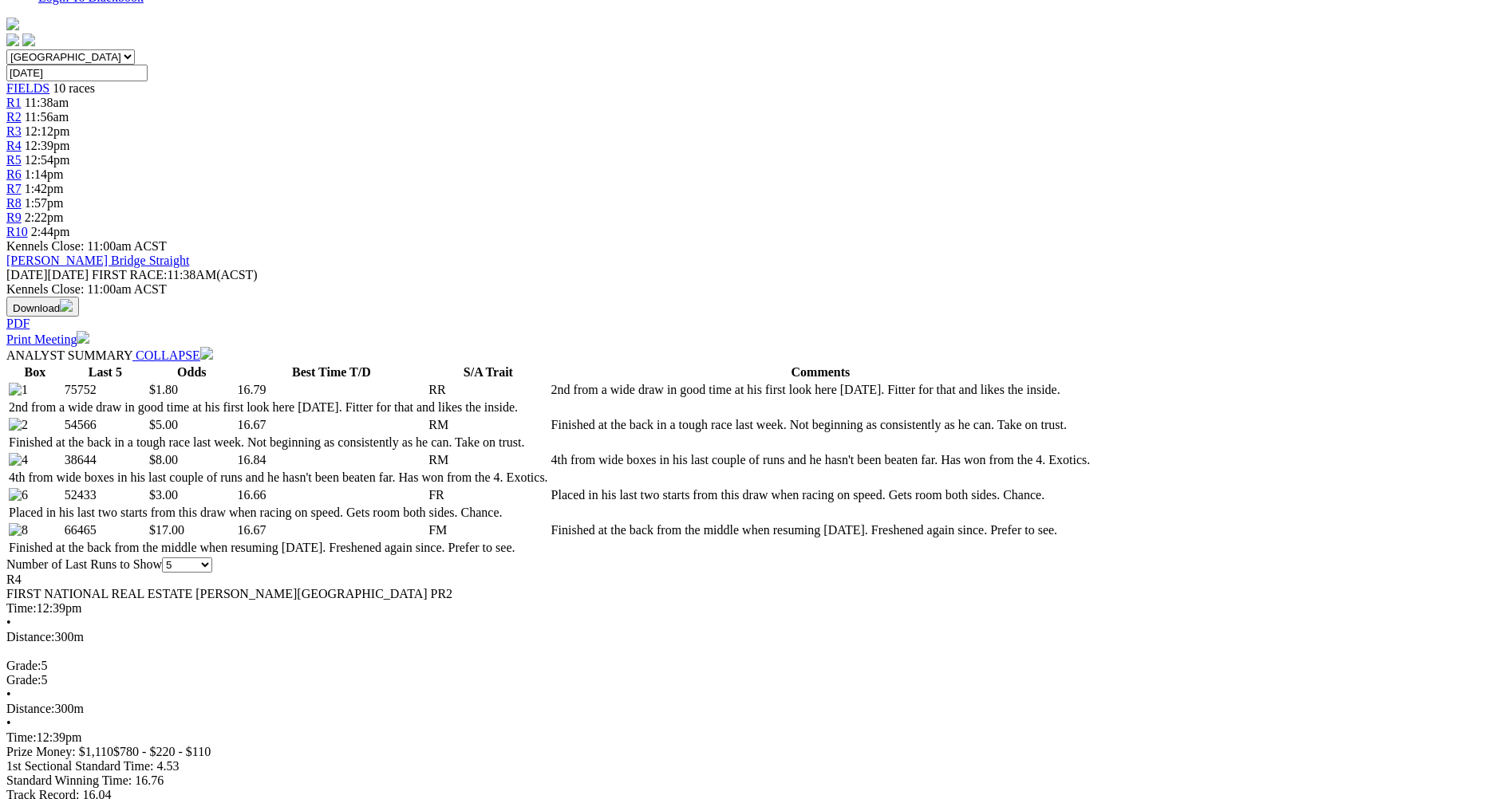
scroll to position [398, 0]
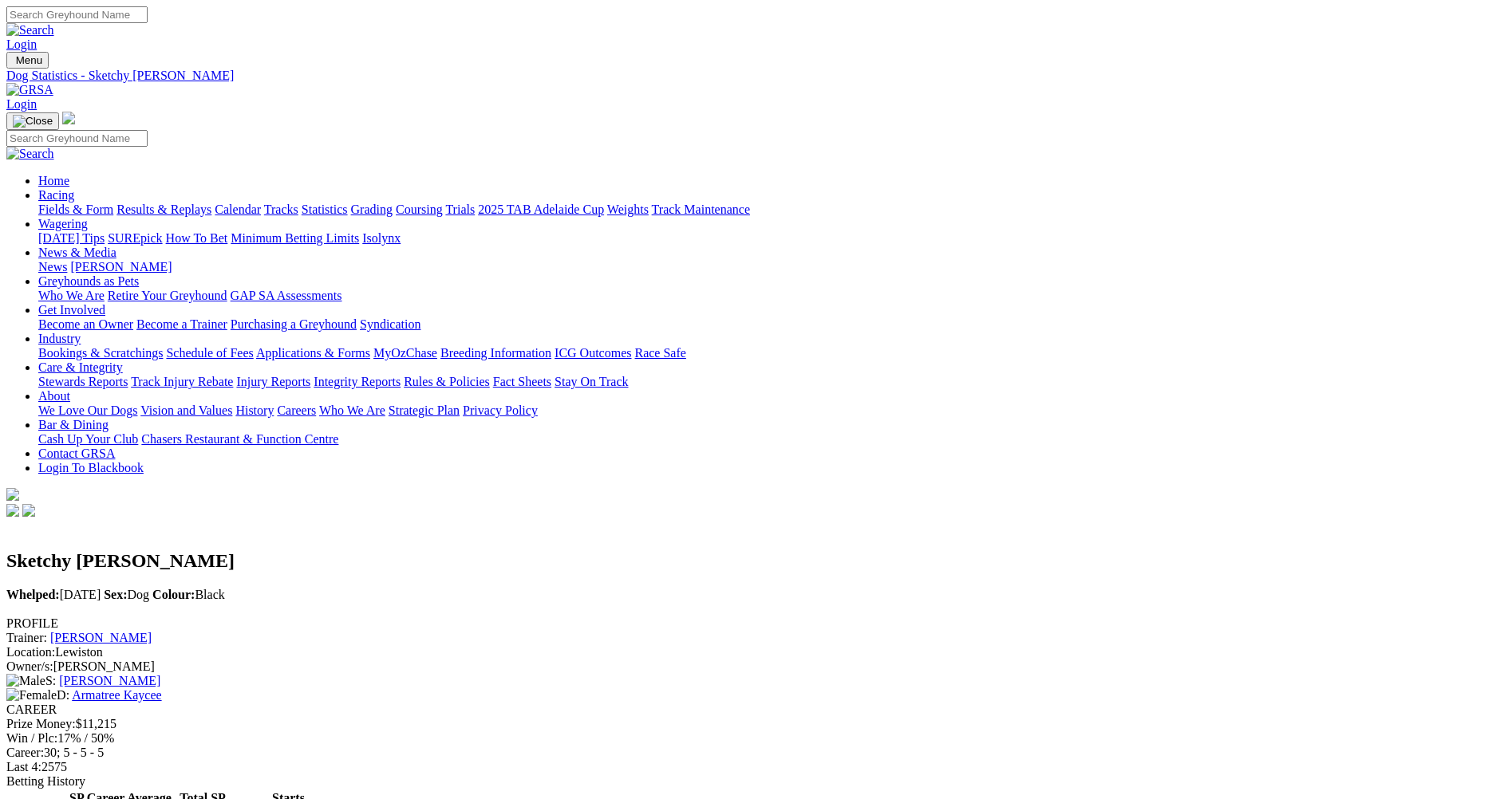
scroll to position [398, 0]
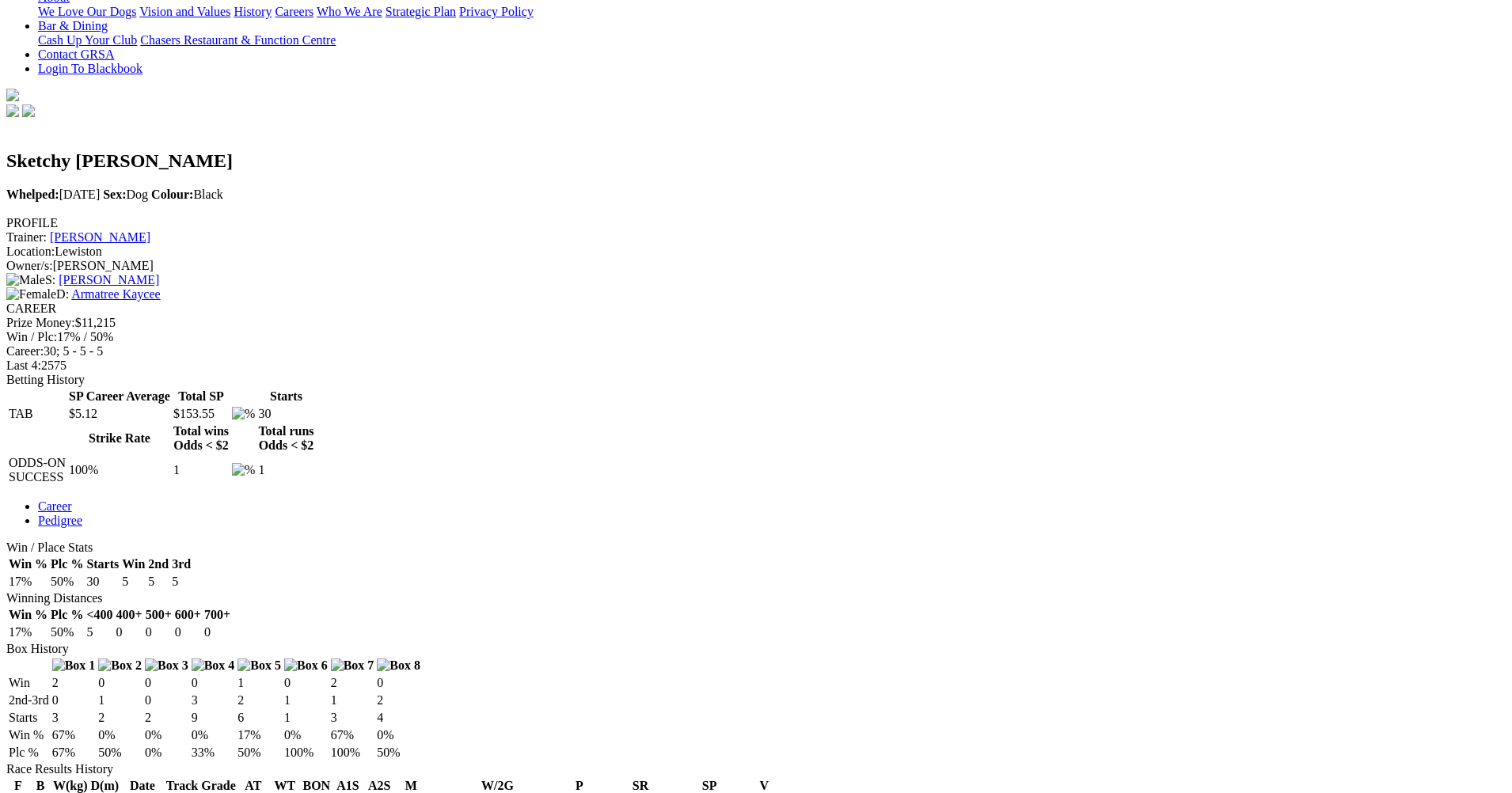
drag, startPoint x: 930, startPoint y: 49, endPoint x: 922, endPoint y: 62, distance: 15.3
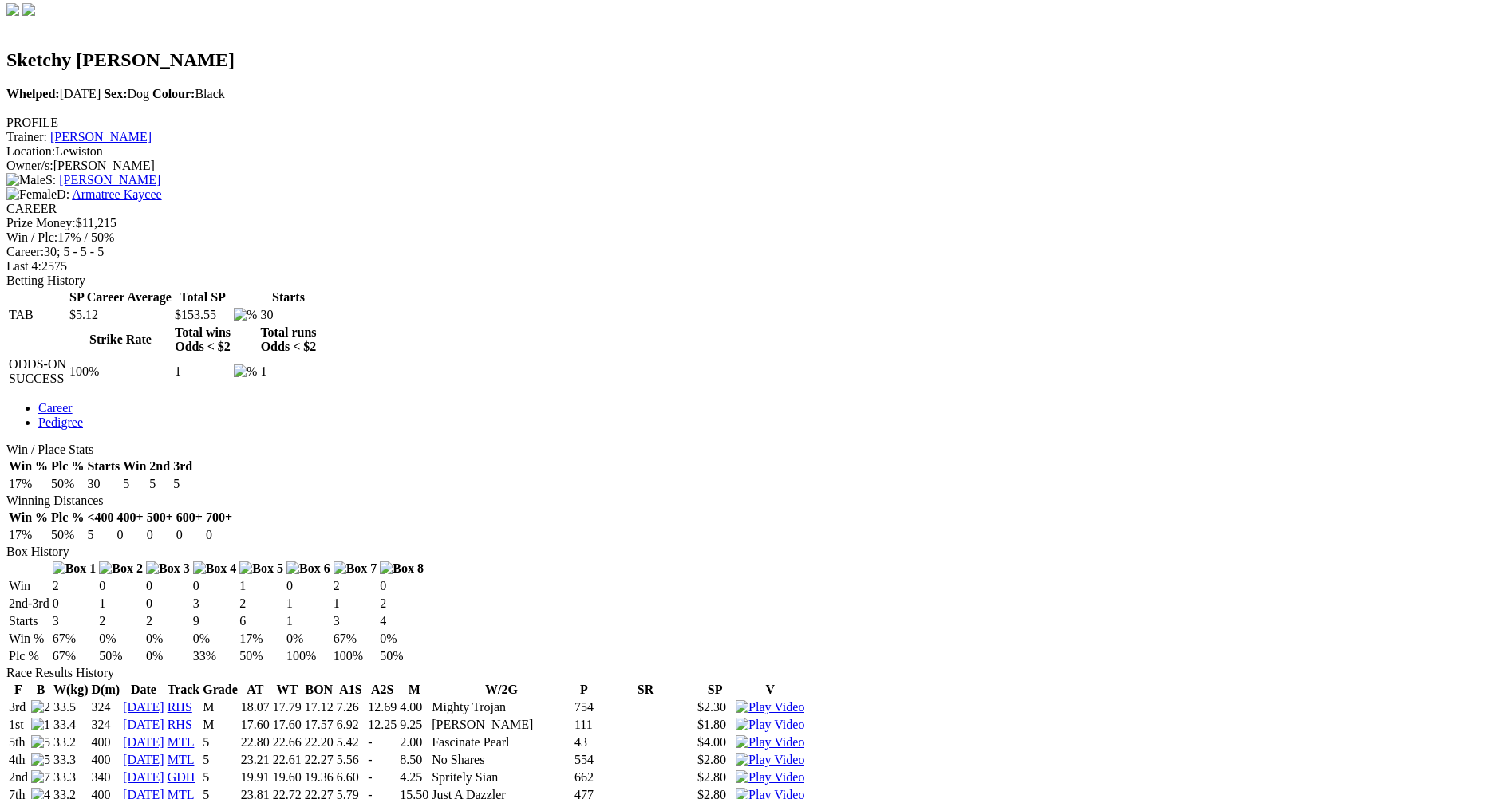
scroll to position [558, 0]
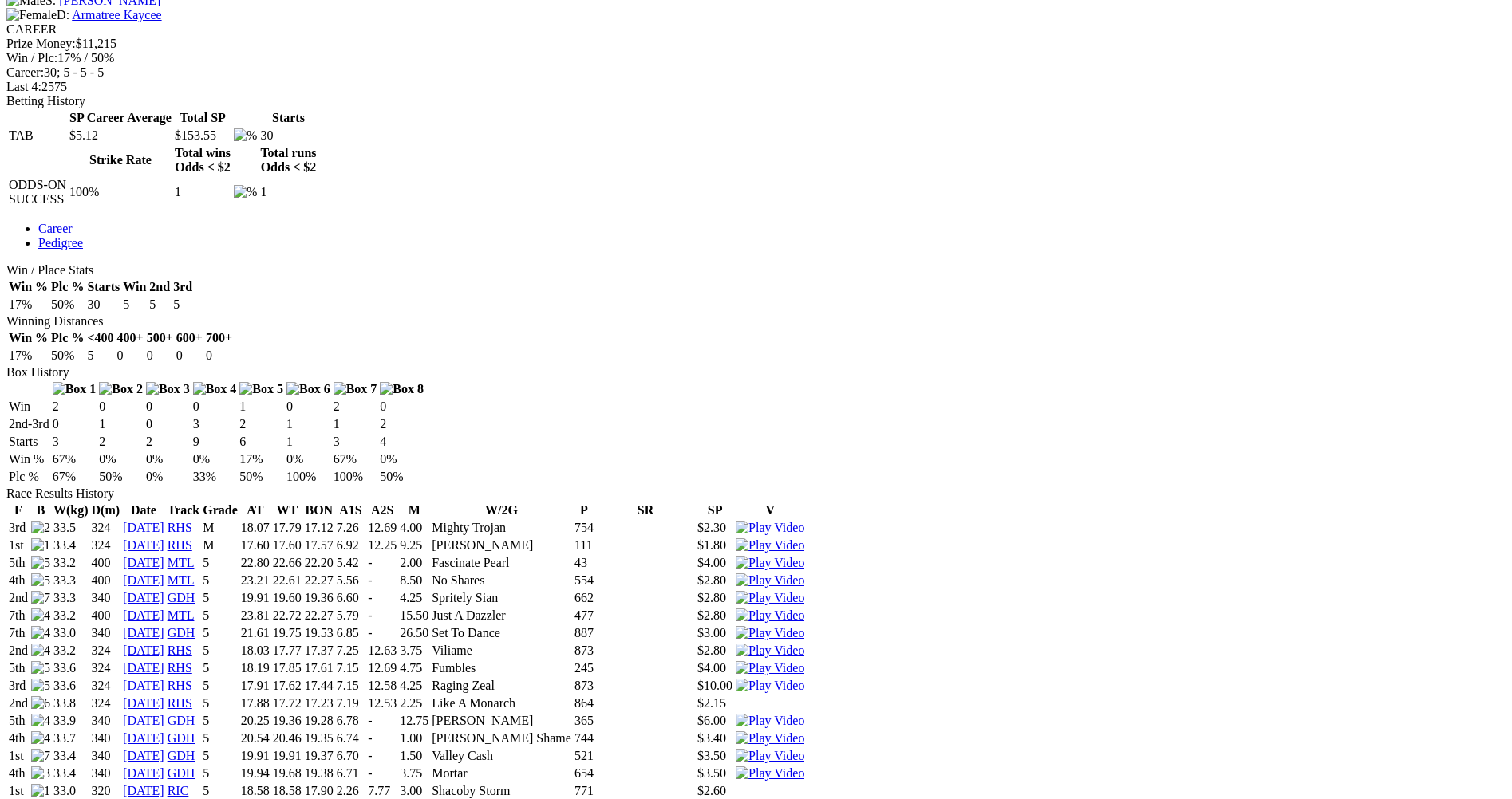
scroll to position [717, 0]
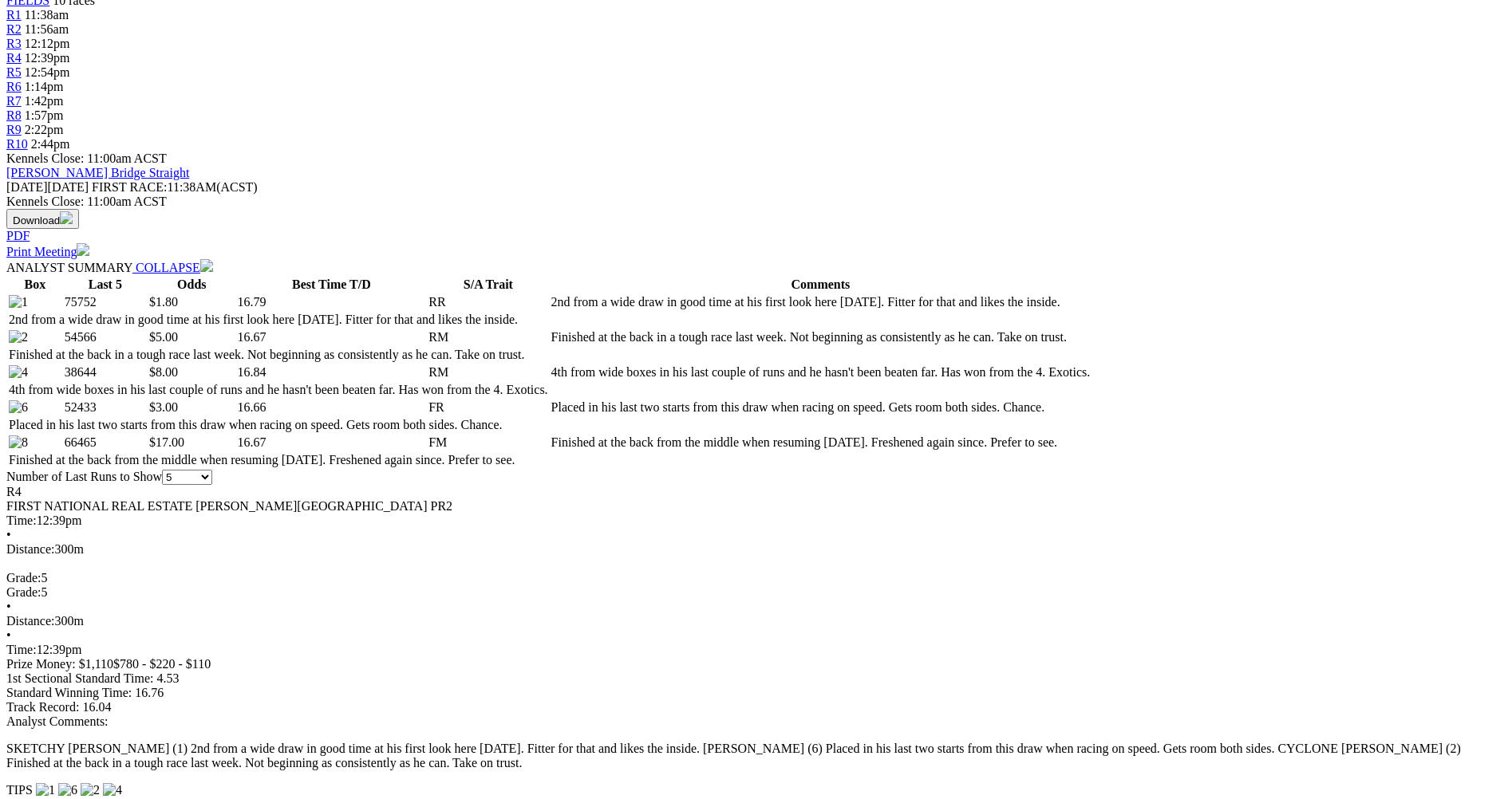
scroll to position [717, 0]
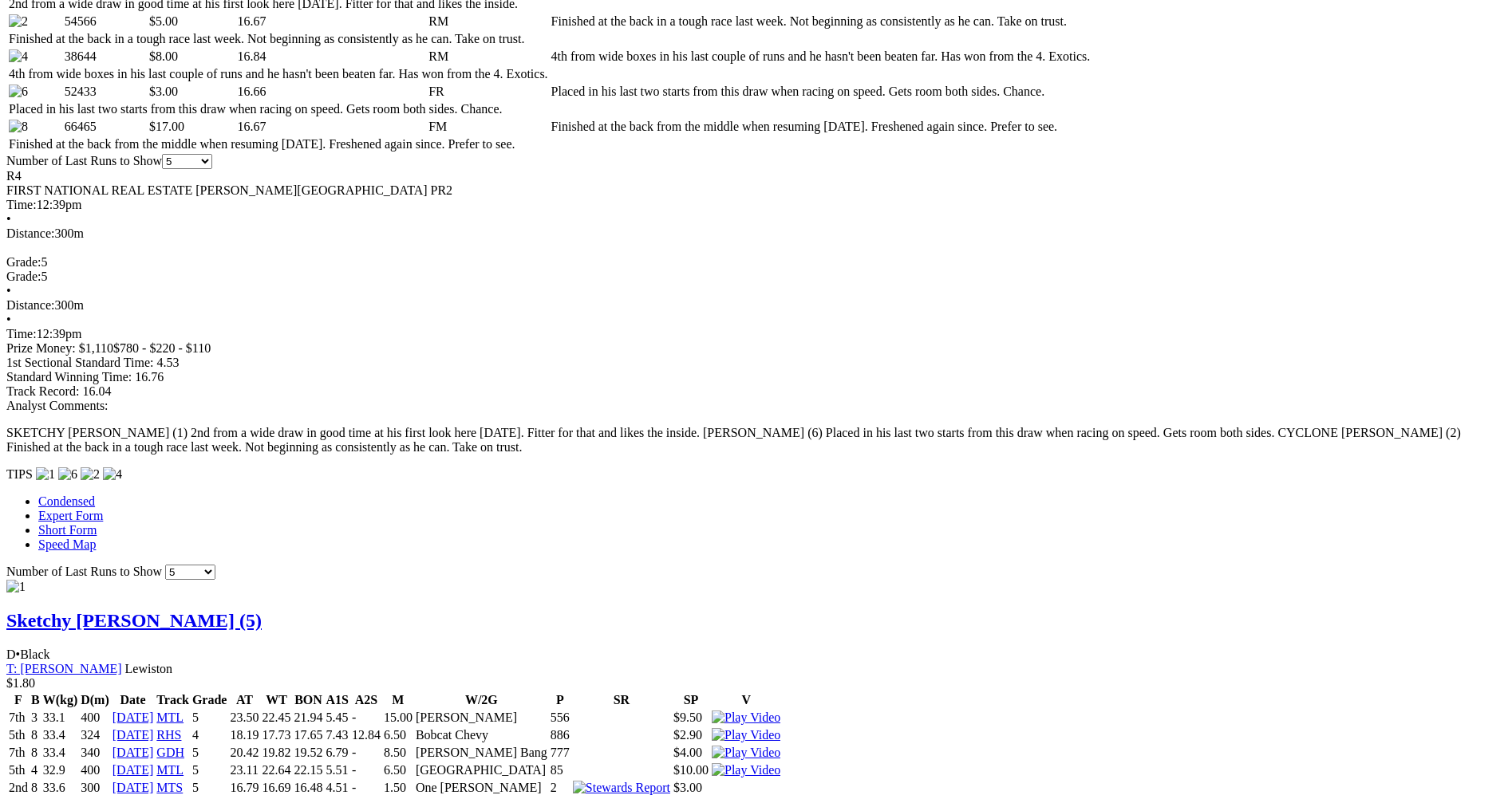
scroll to position [877, 0]
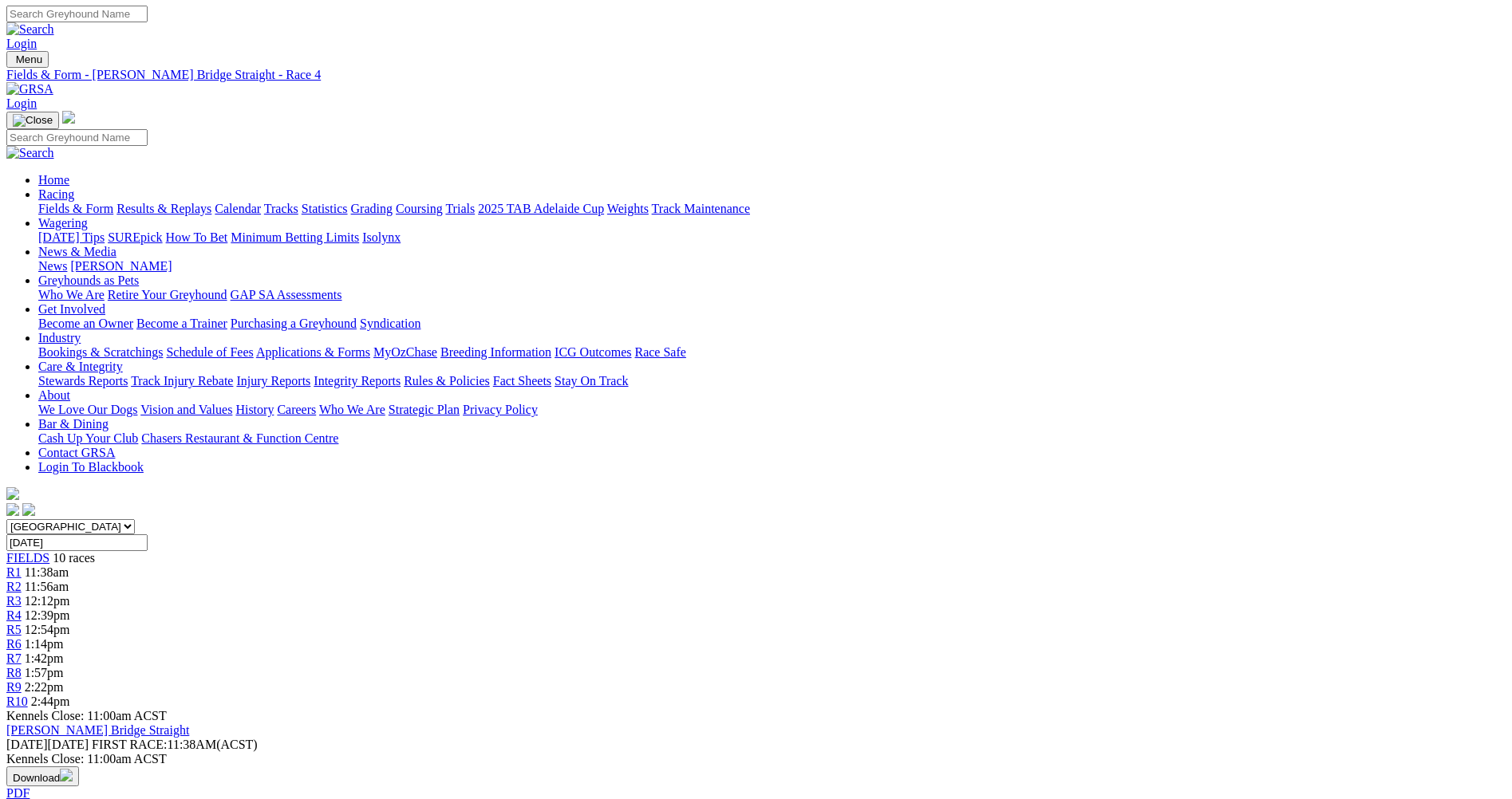
scroll to position [0, 0]
click at [21, 624] on span "R5" at bounding box center [14, 630] width 15 height 13
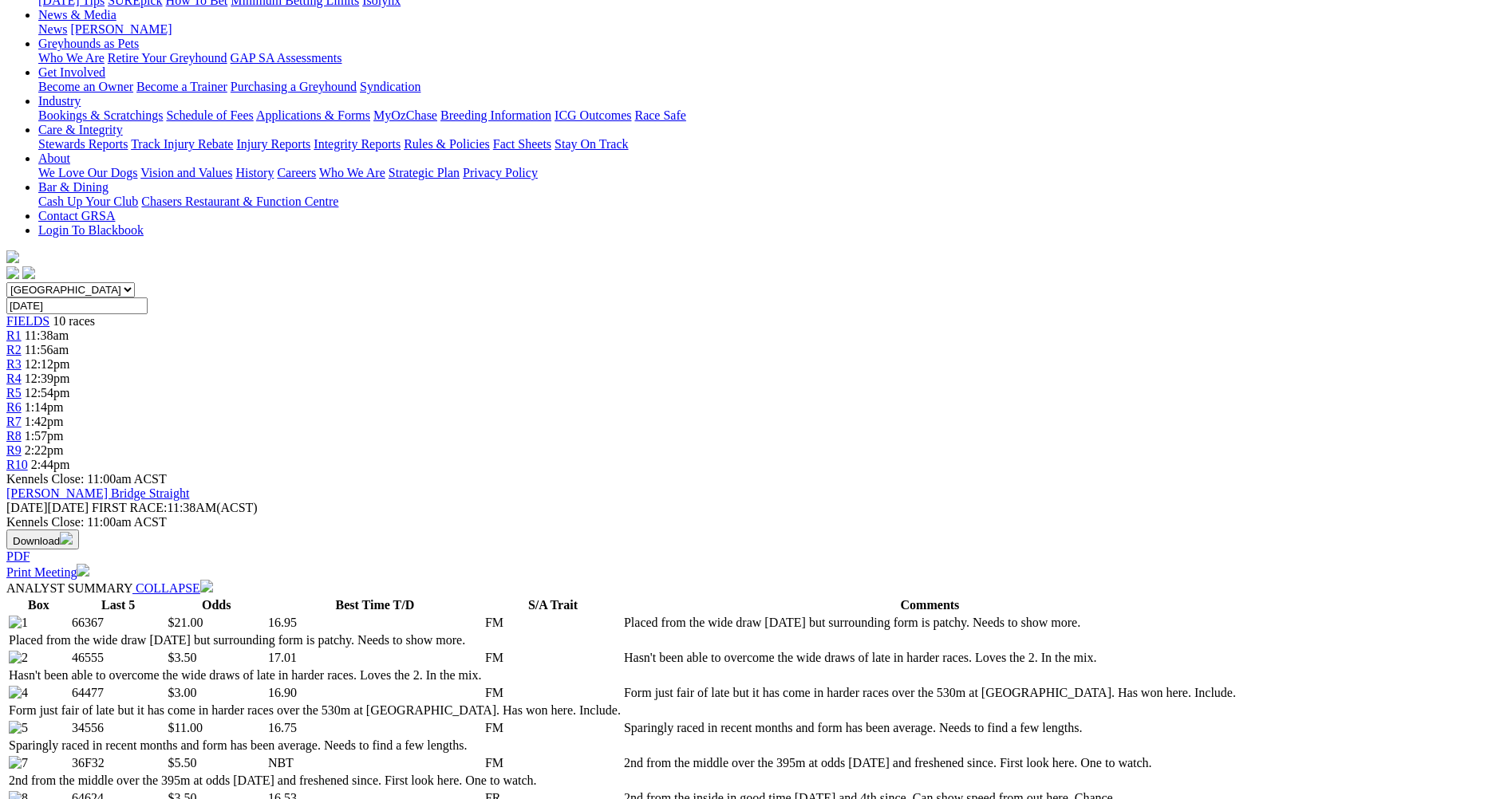
scroll to position [239, 0]
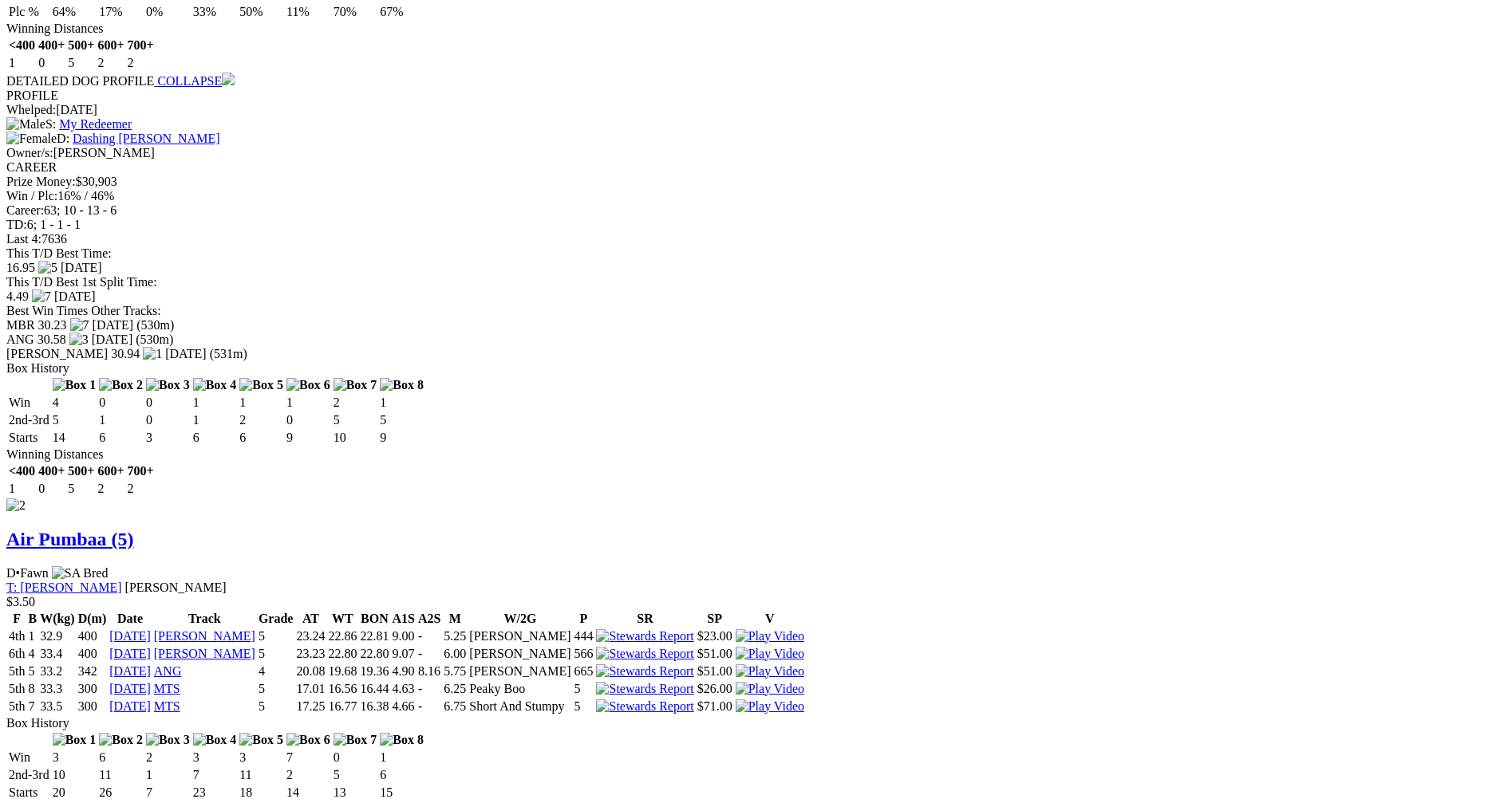
scroll to position [1833, 0]
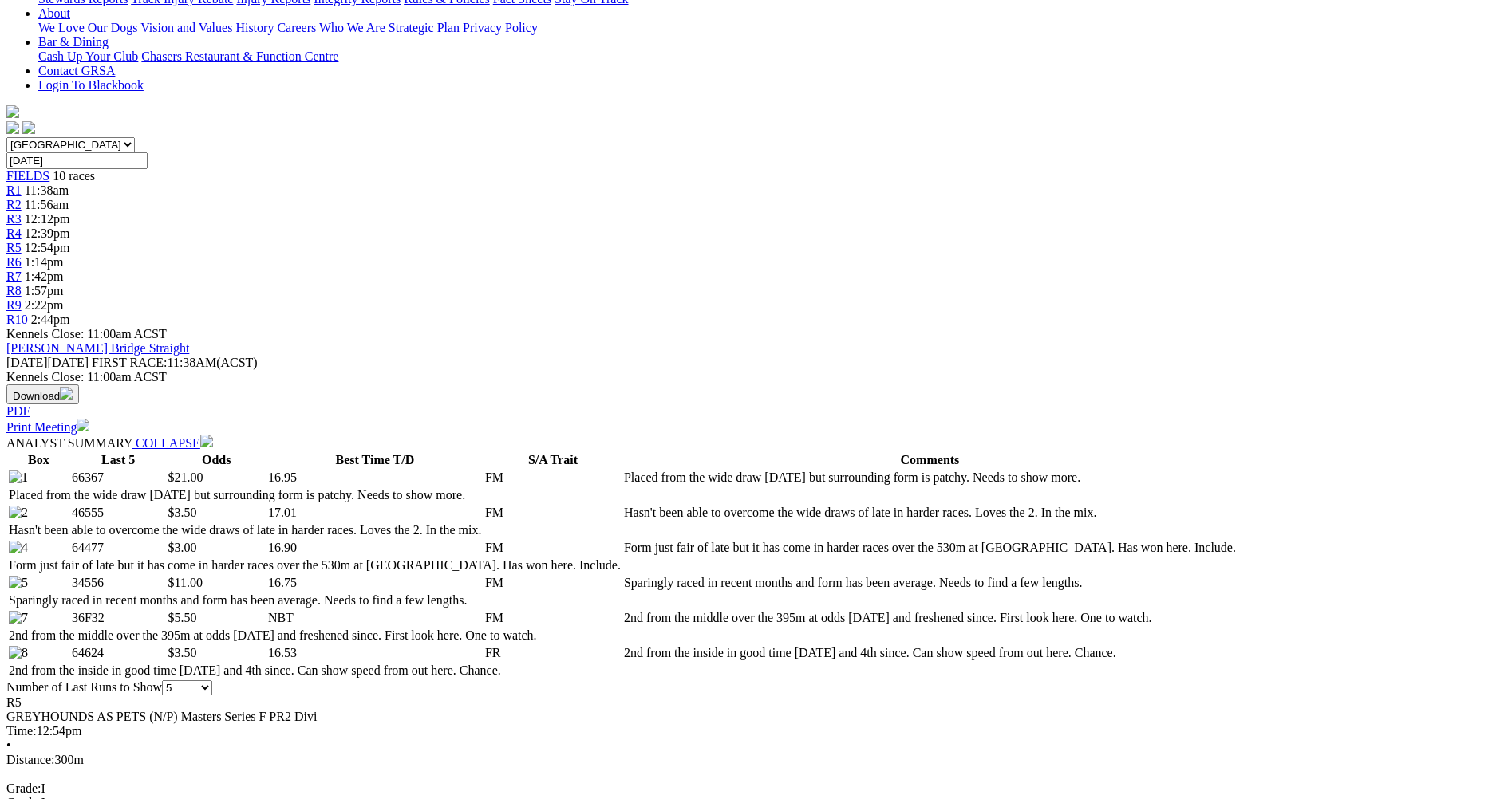
scroll to position [79, 0]
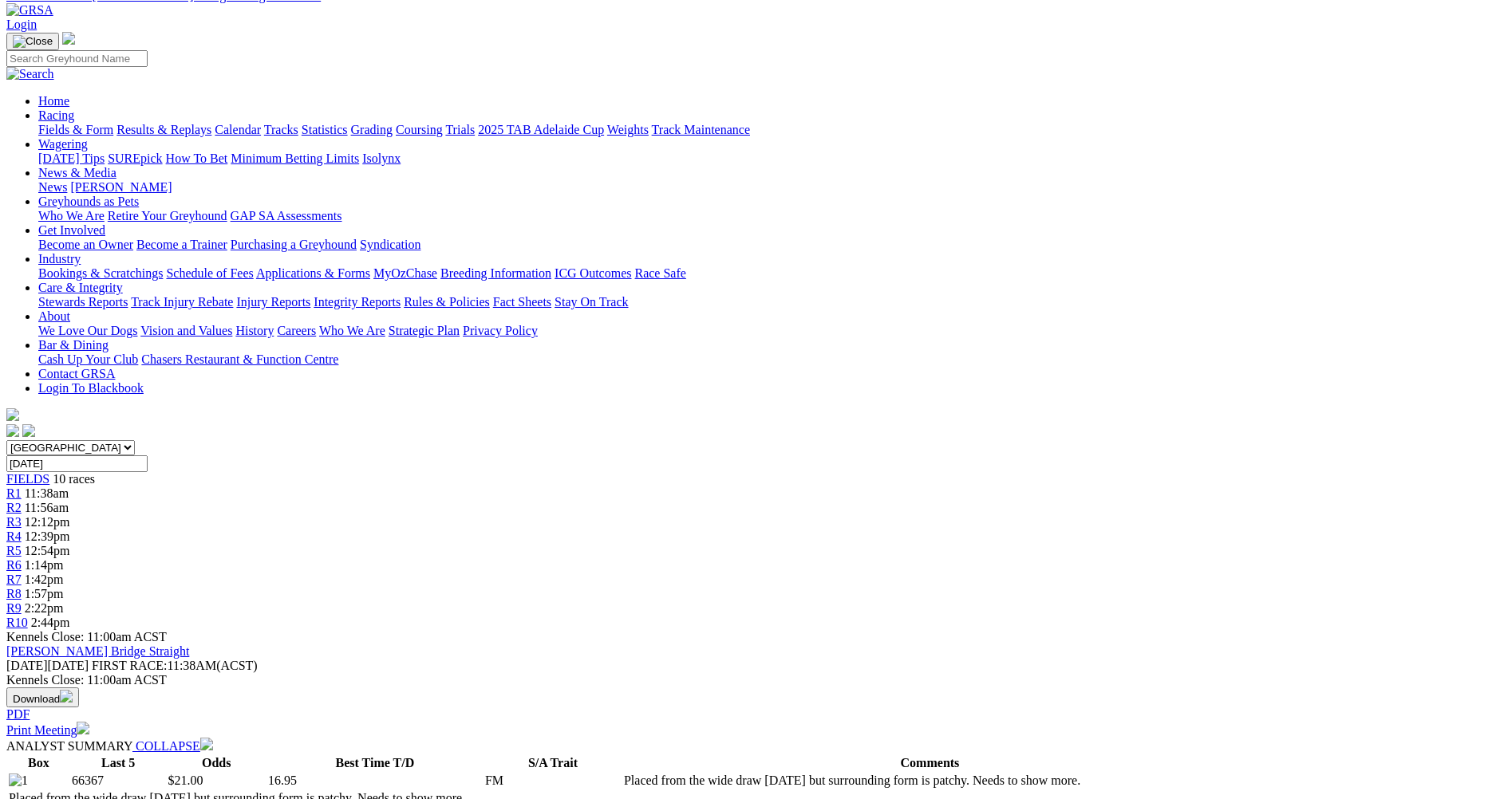
click at [21, 558] on span "R6" at bounding box center [14, 564] width 15 height 13
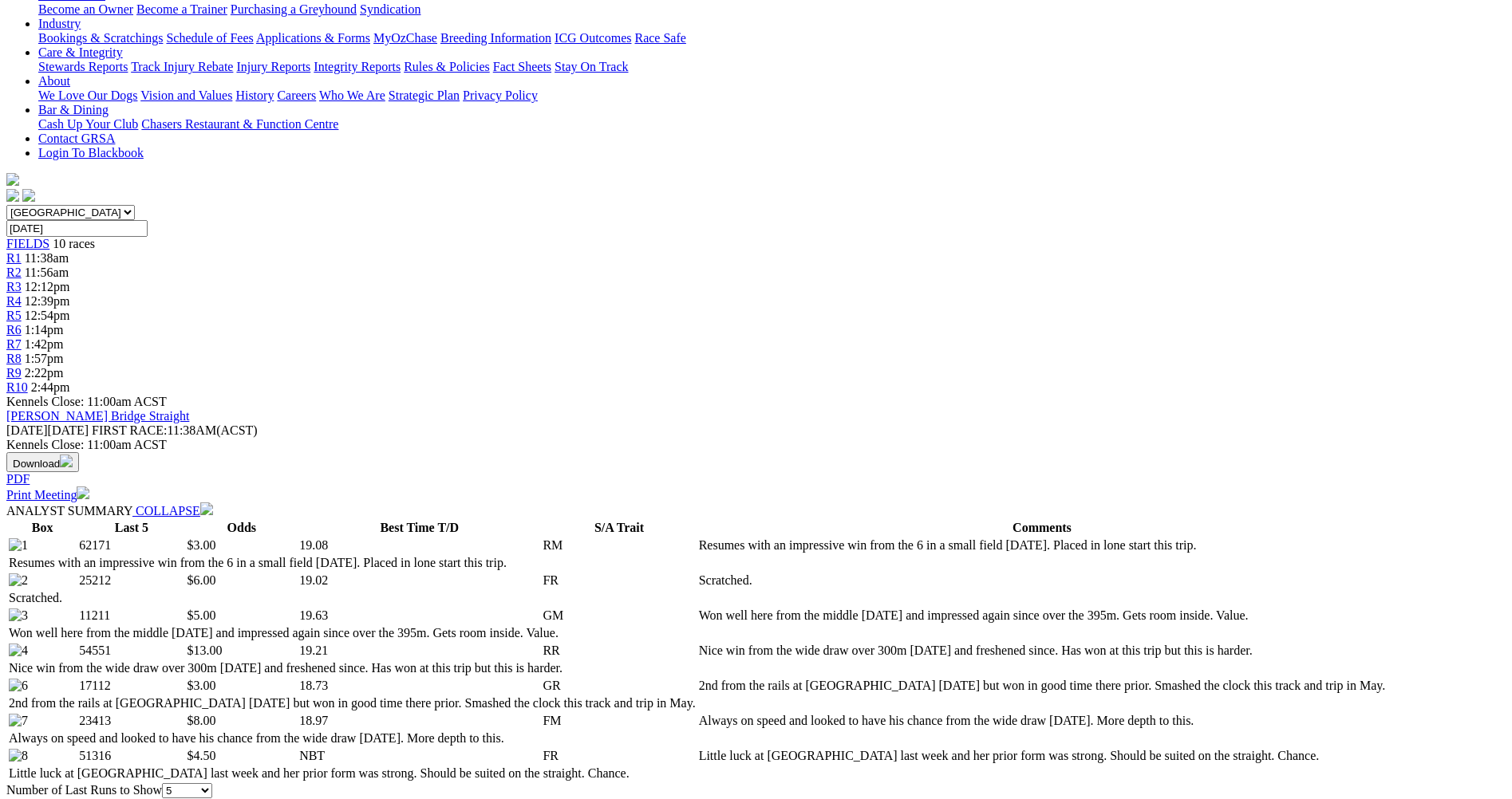
scroll to position [398, 0]
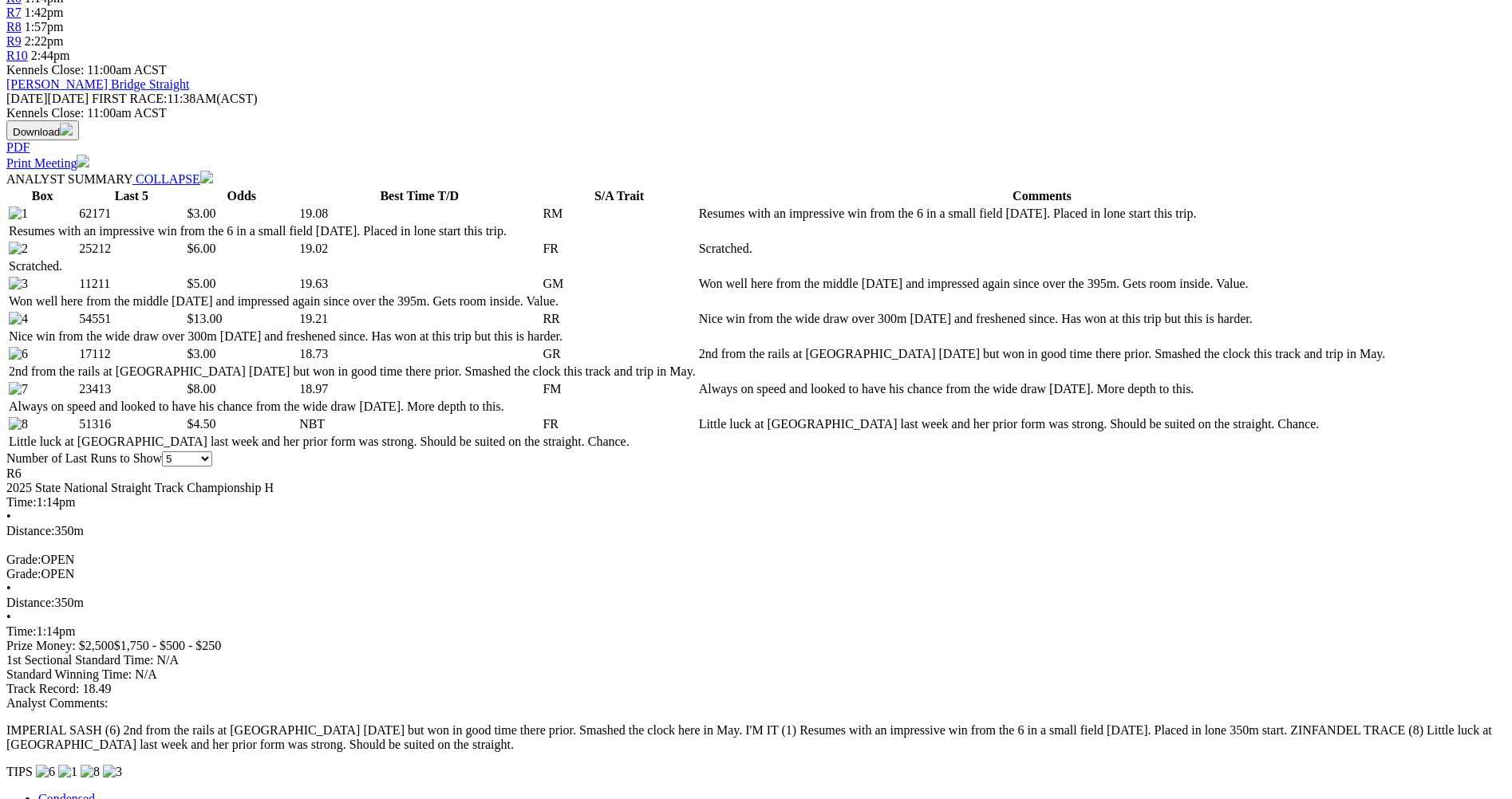
scroll to position [558, 0]
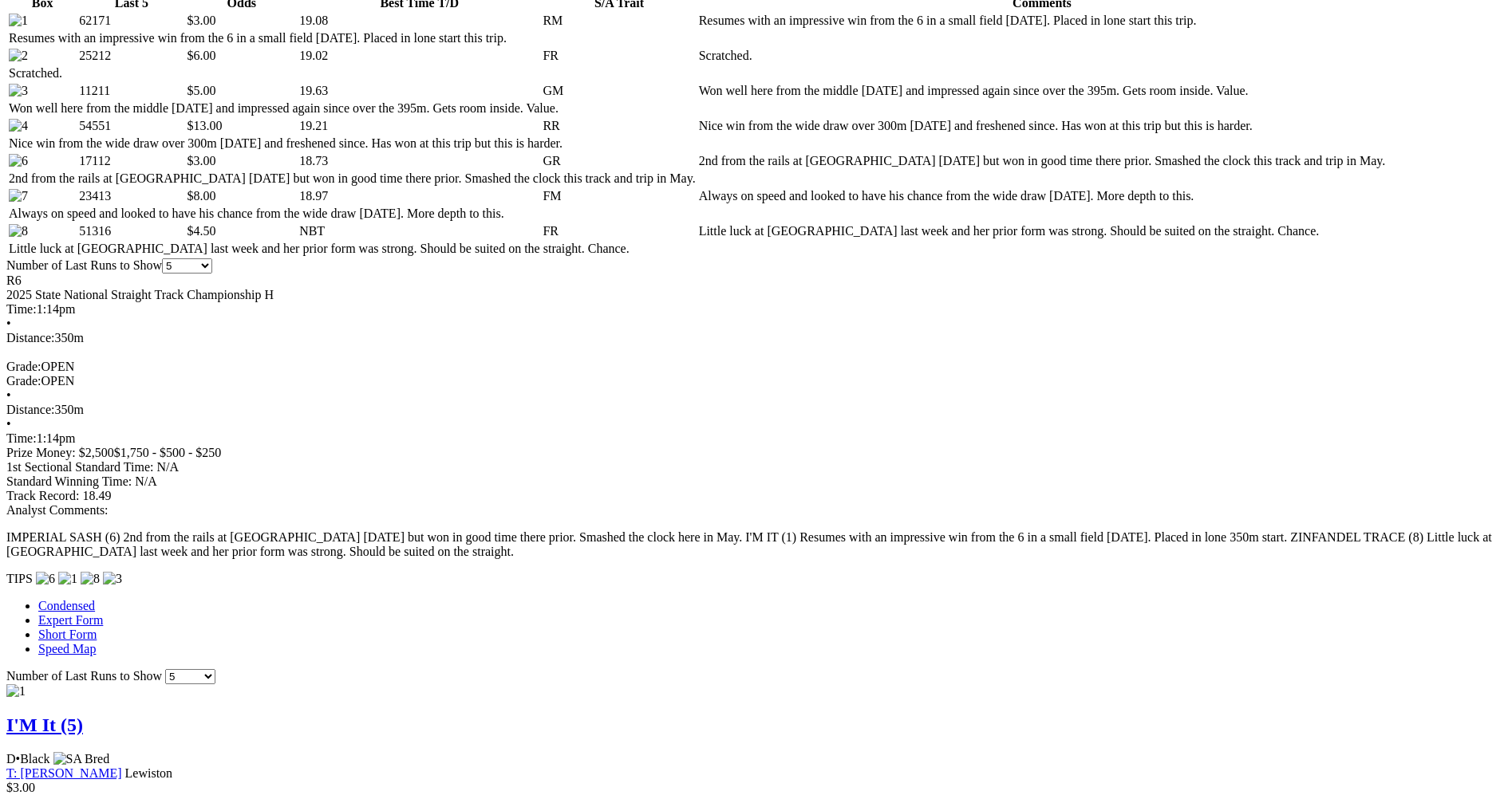
scroll to position [877, 0]
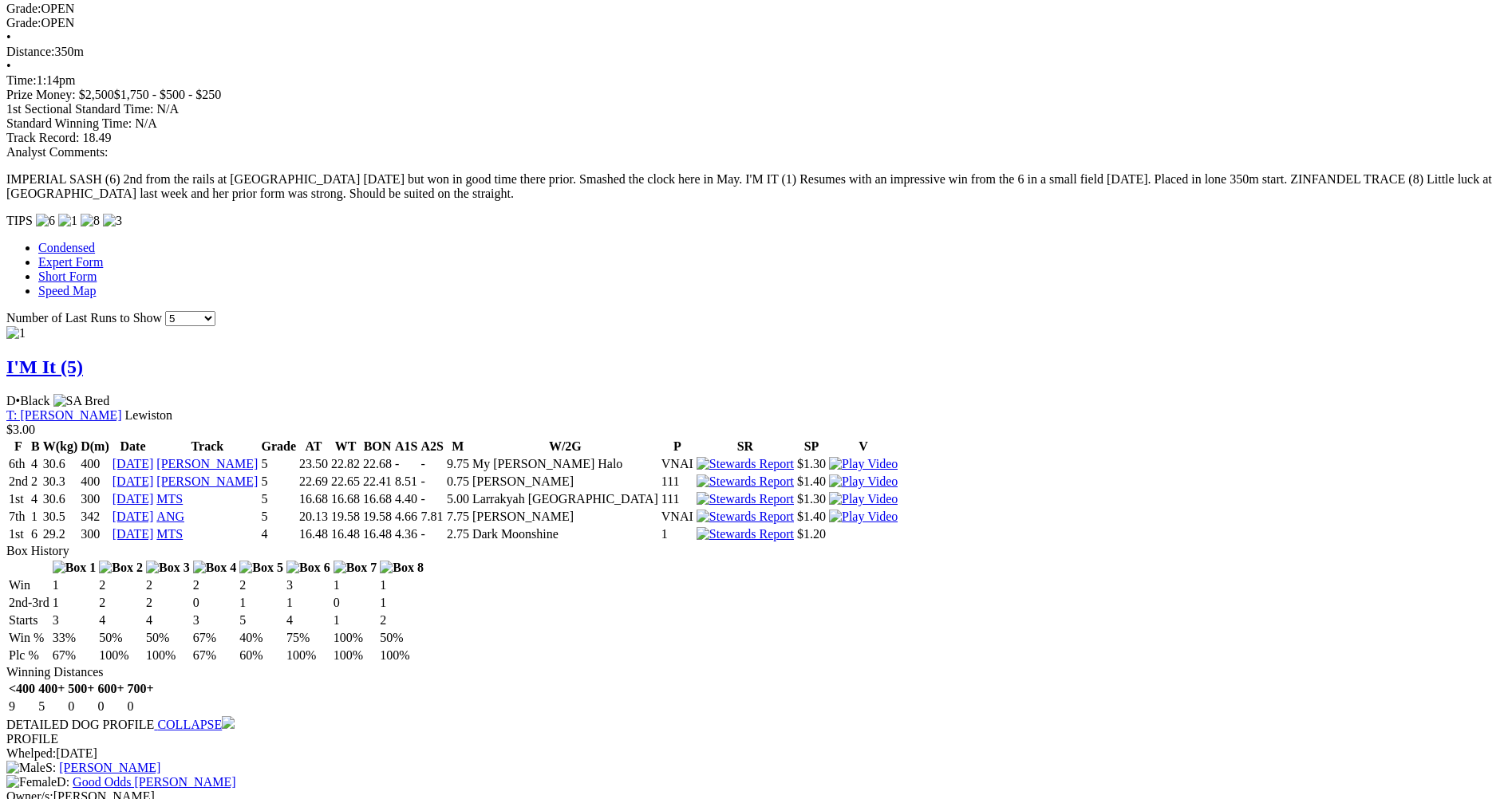
scroll to position [1355, 0]
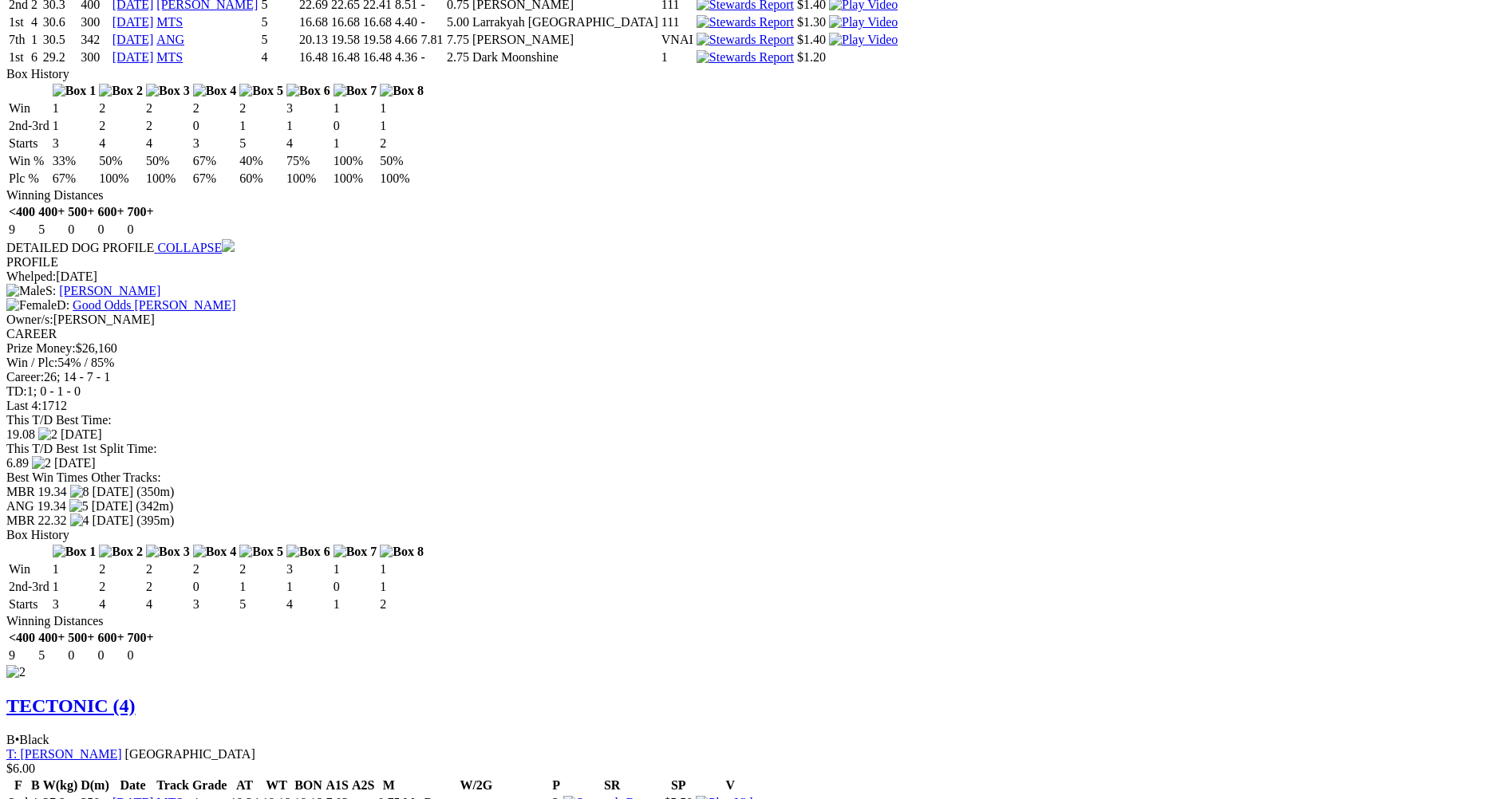
scroll to position [1833, 0]
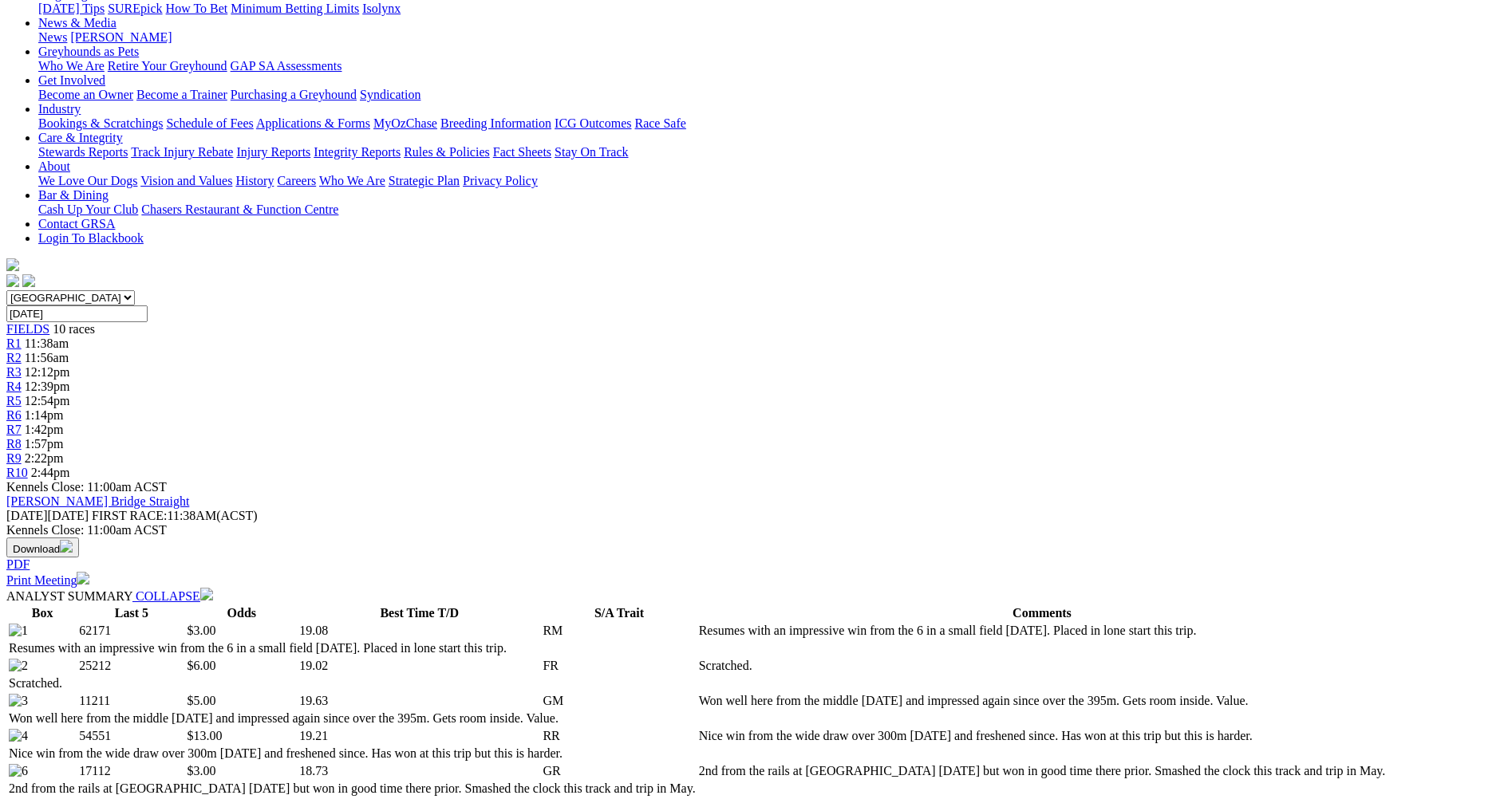
scroll to position [0, 0]
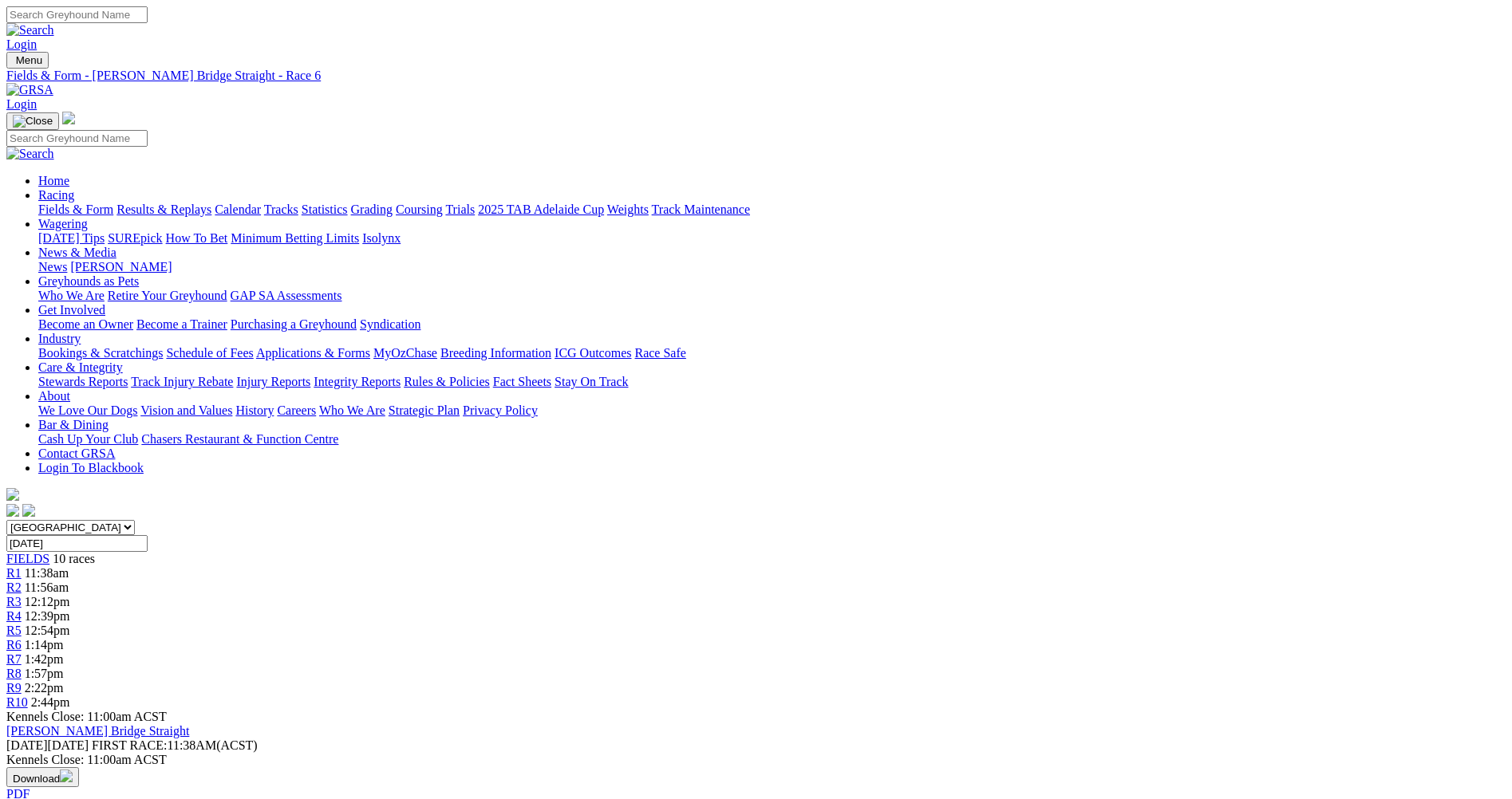
click at [946, 652] on div "R7 1:42pm" at bounding box center [756, 659] width 1499 height 14
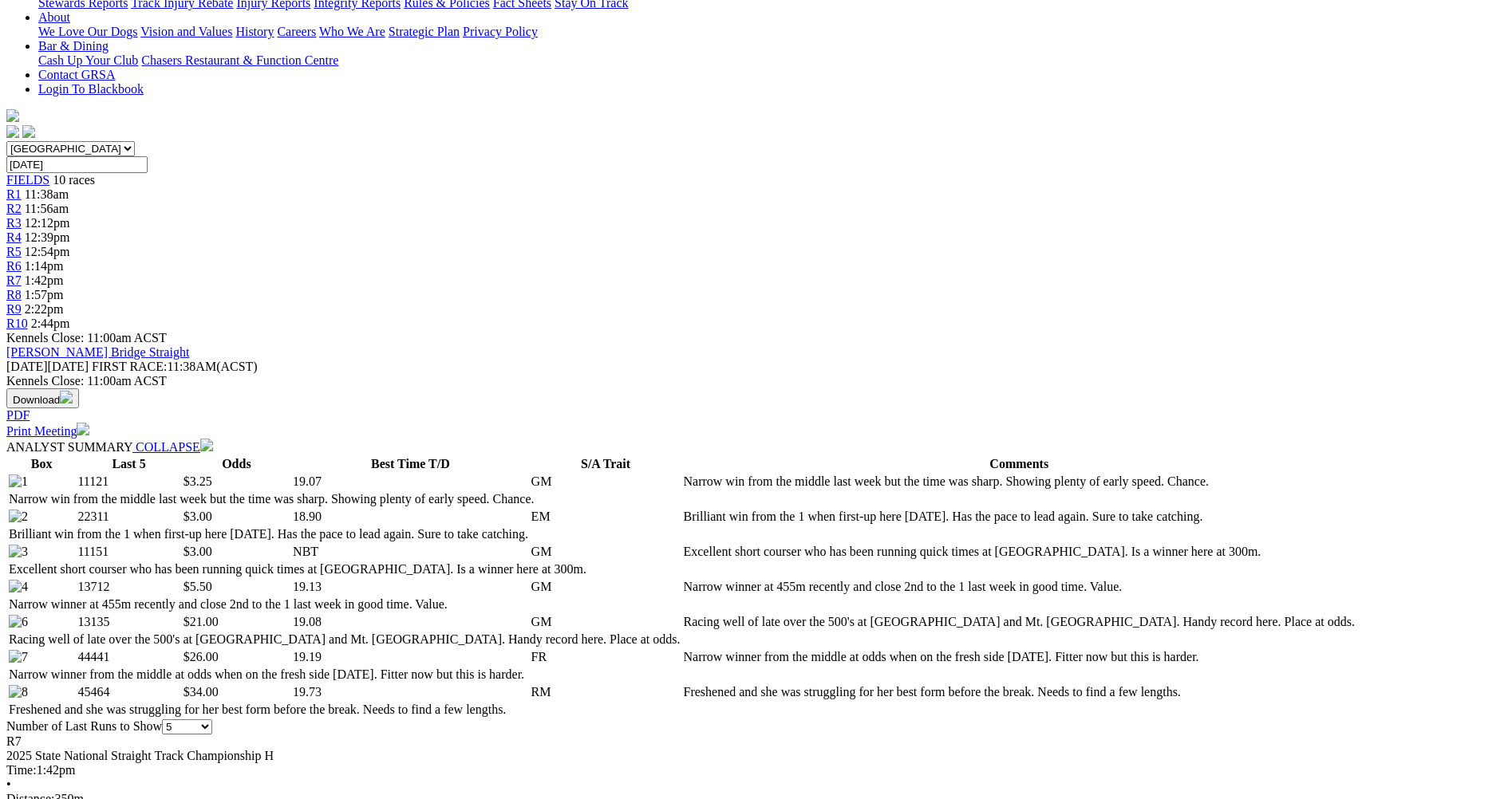
scroll to position [398, 0]
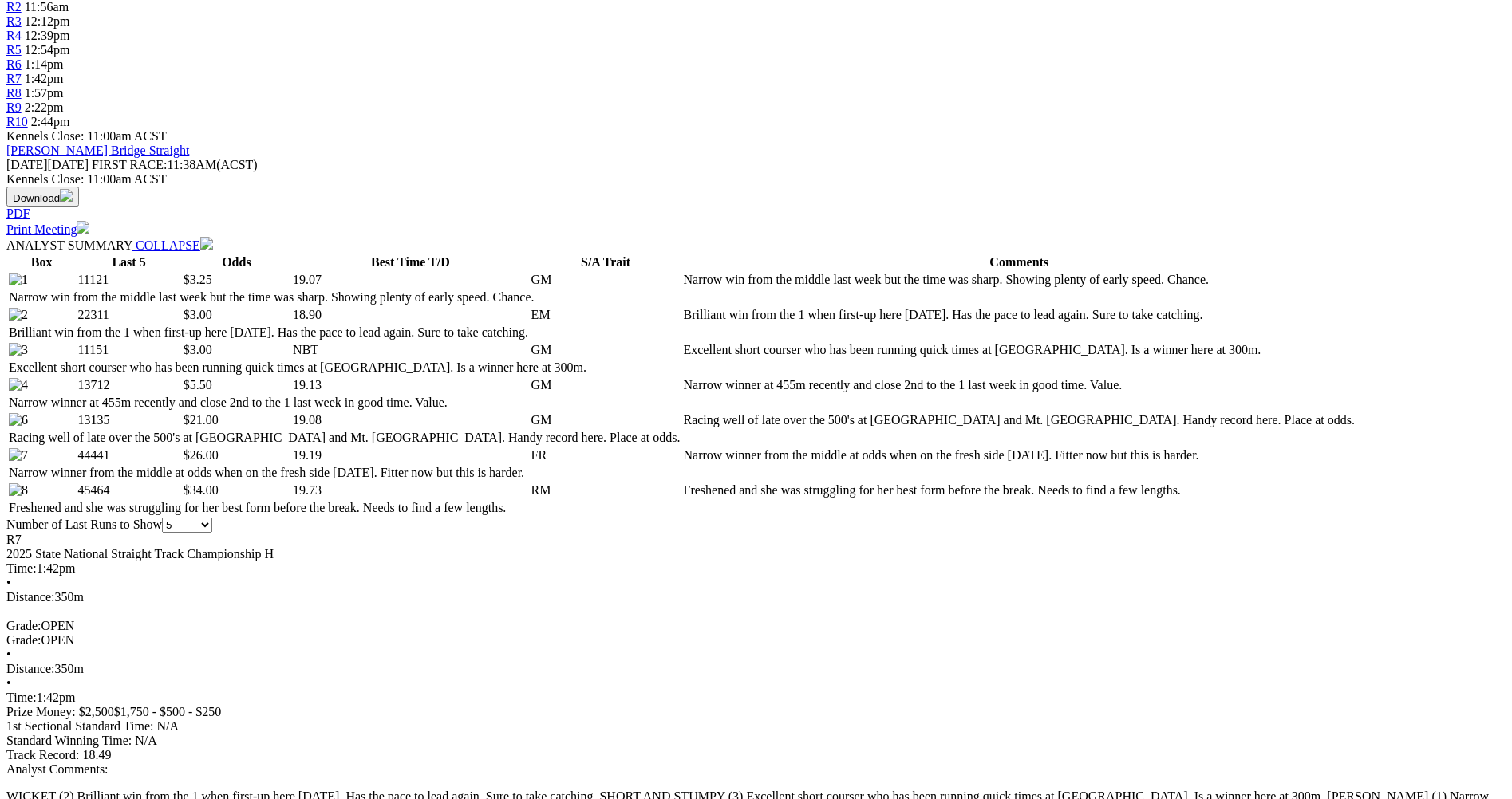
scroll to position [638, 0]
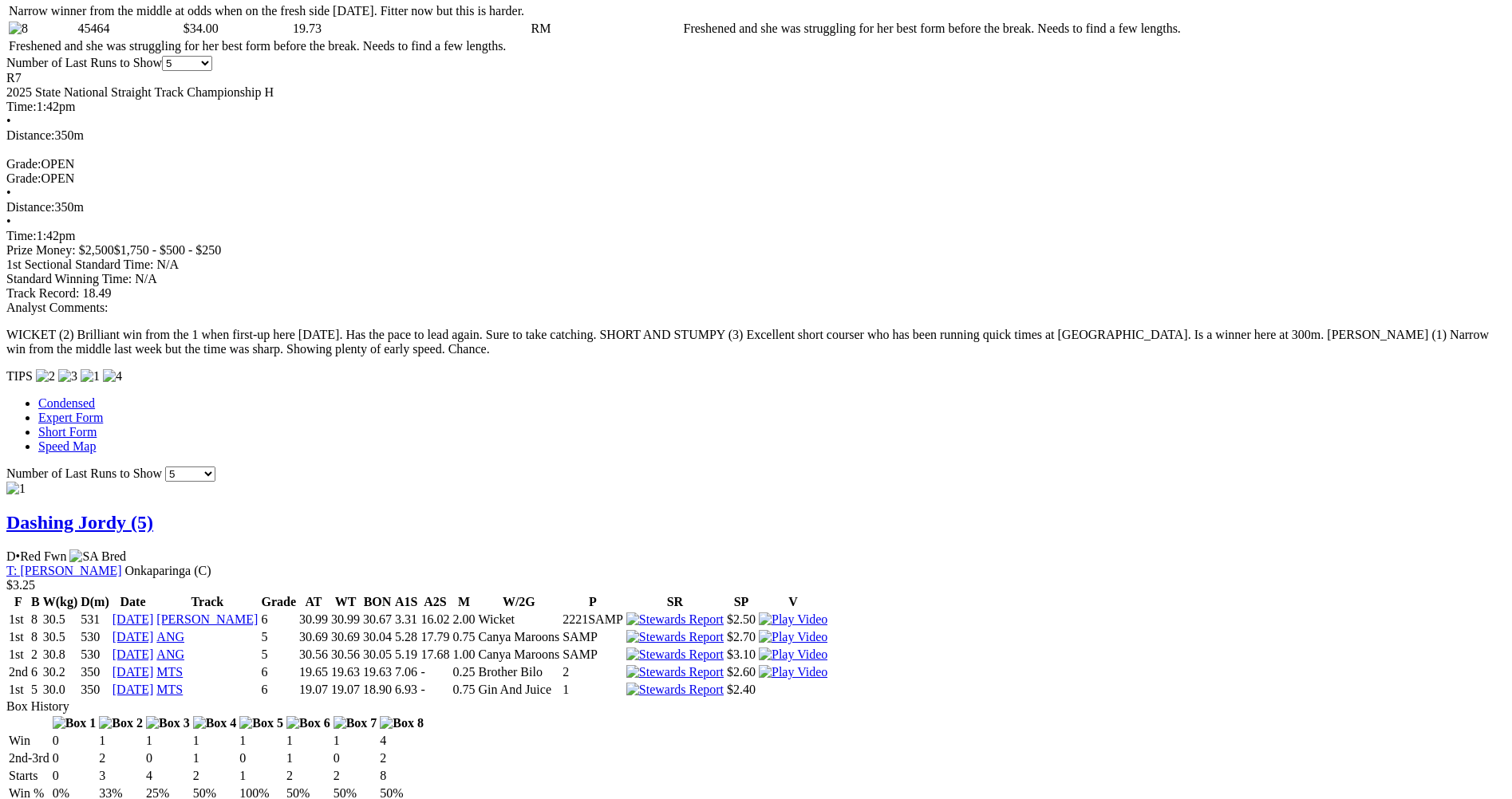
scroll to position [1196, 0]
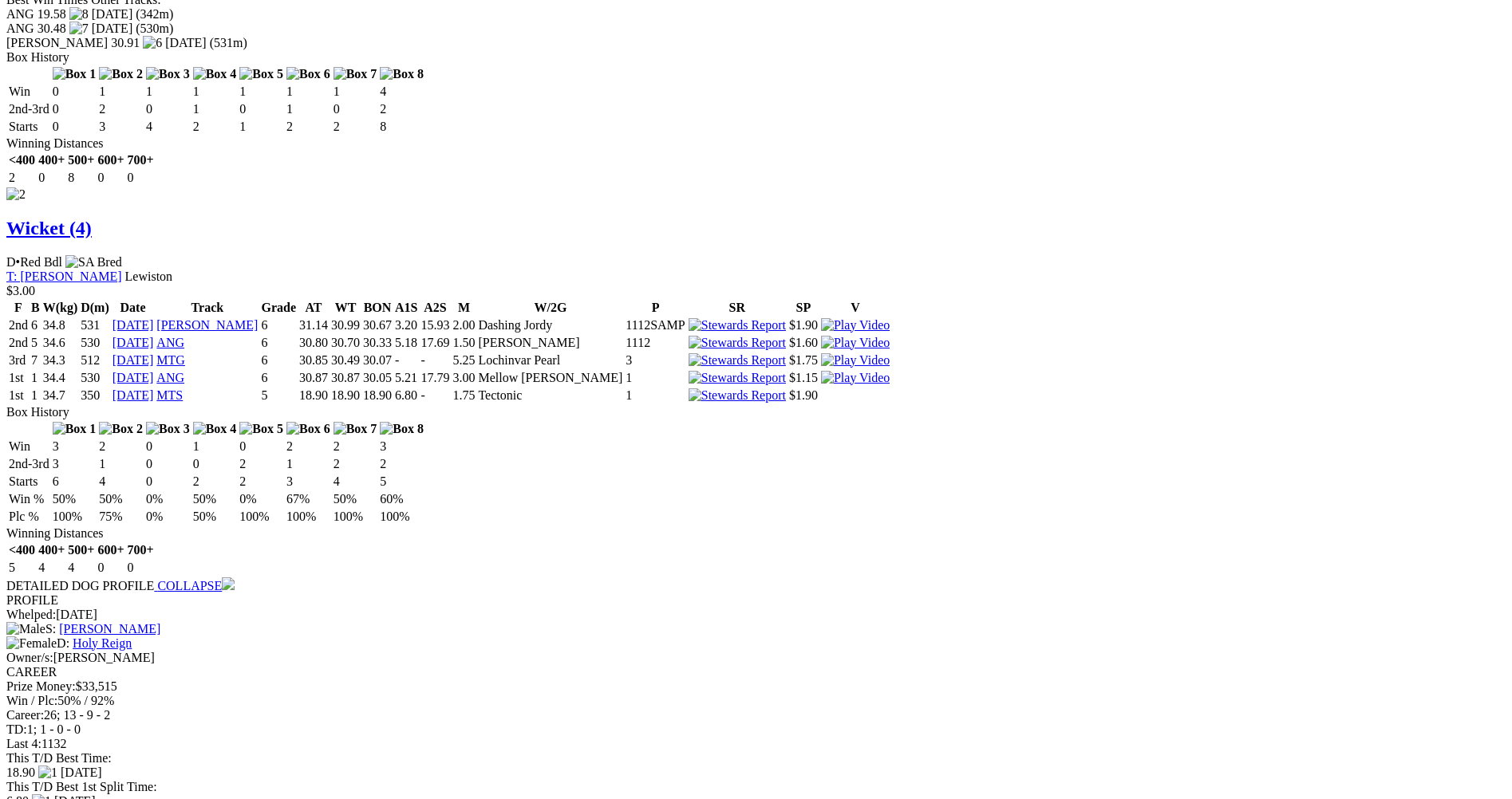
scroll to position [2152, 0]
